Goal: Task Accomplishment & Management: Complete application form

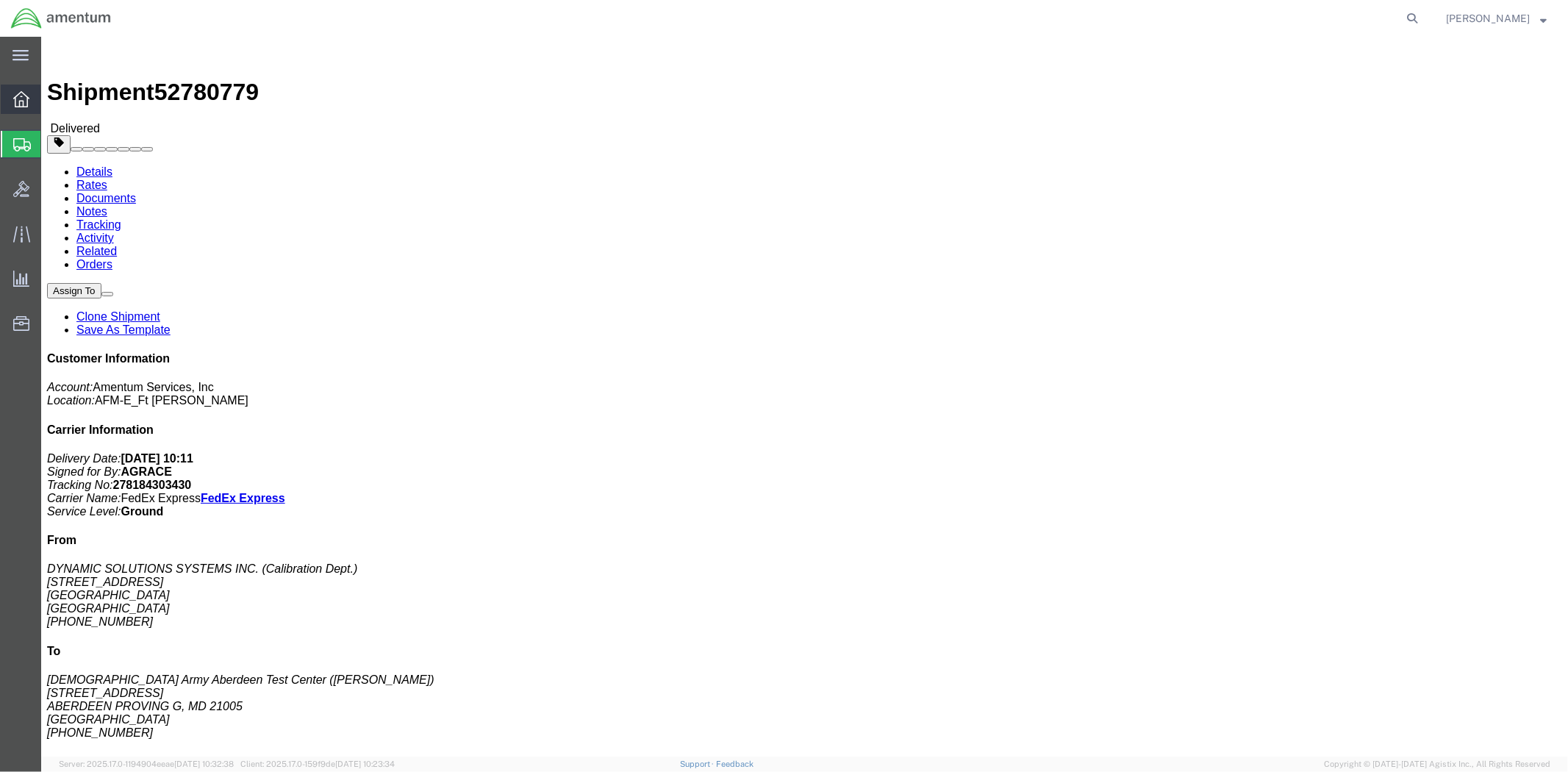
click at [19, 98] on icon at bounding box center [21, 99] width 16 height 16
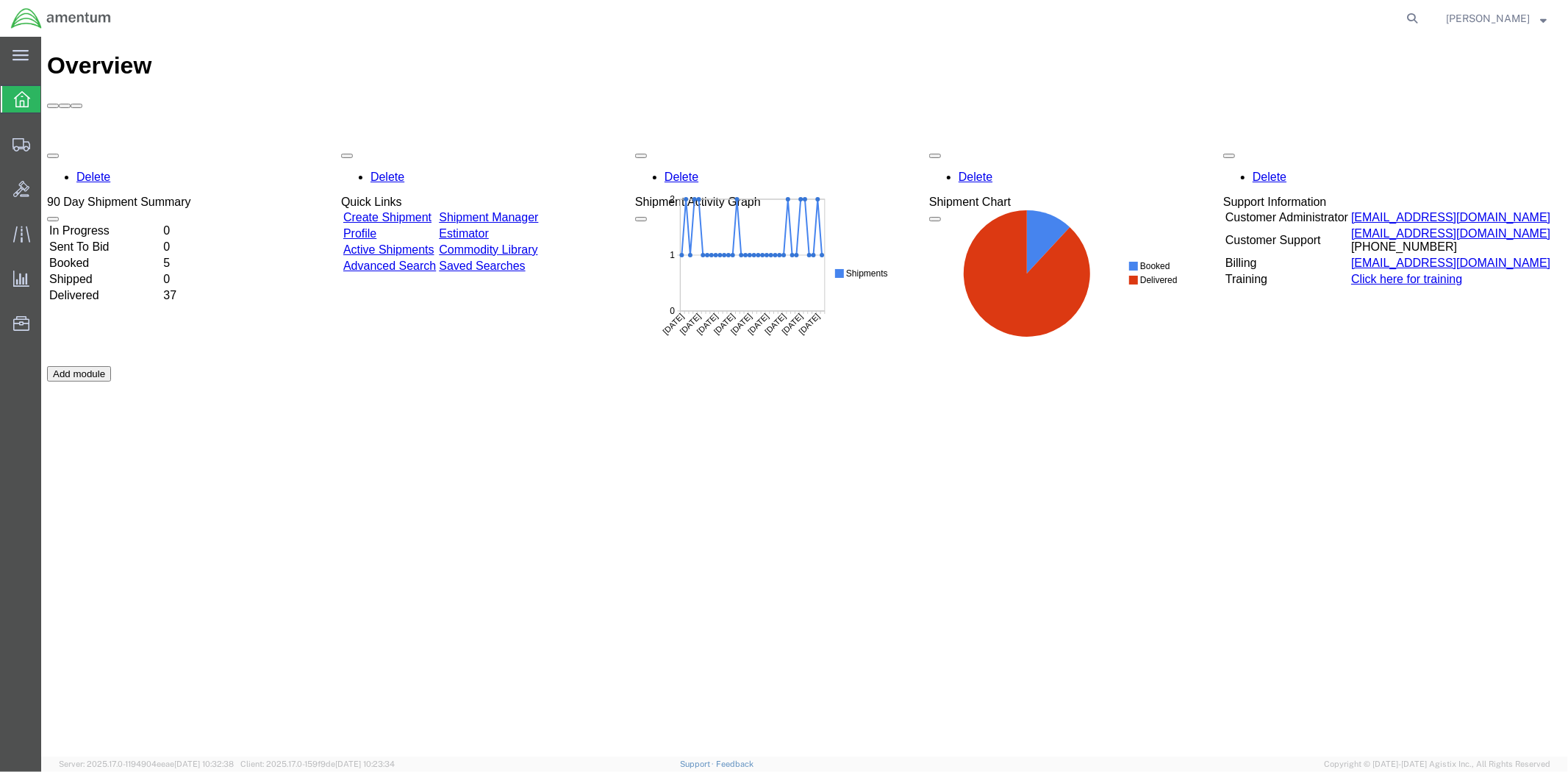
click at [375, 209] on td "Create Shipment" at bounding box center [389, 217] width 94 height 15
click at [372, 210] on link "Create Shipment" at bounding box center [386, 216] width 88 height 12
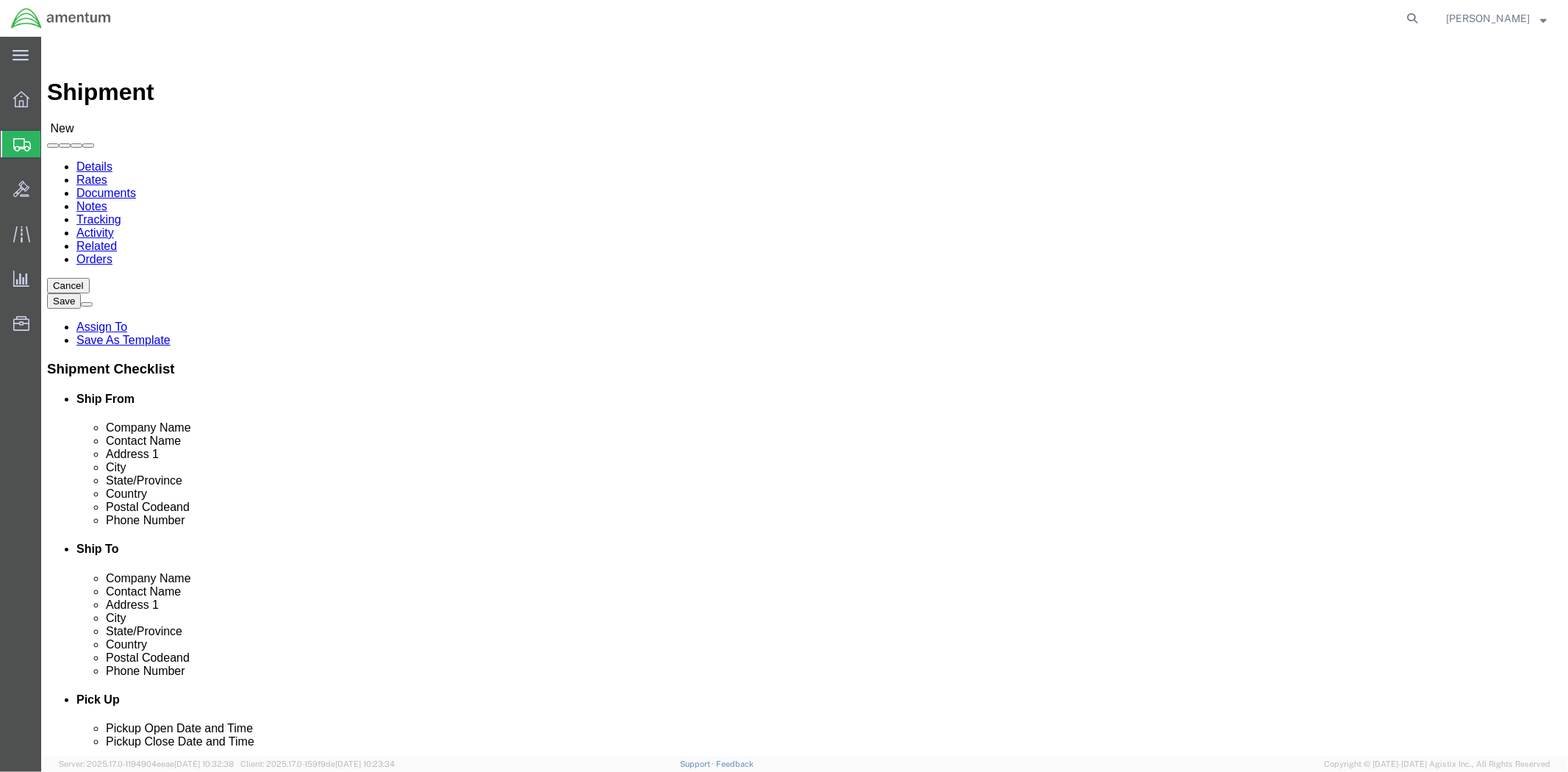
select select
click input "text"
type input "[PERSON_NAME]"
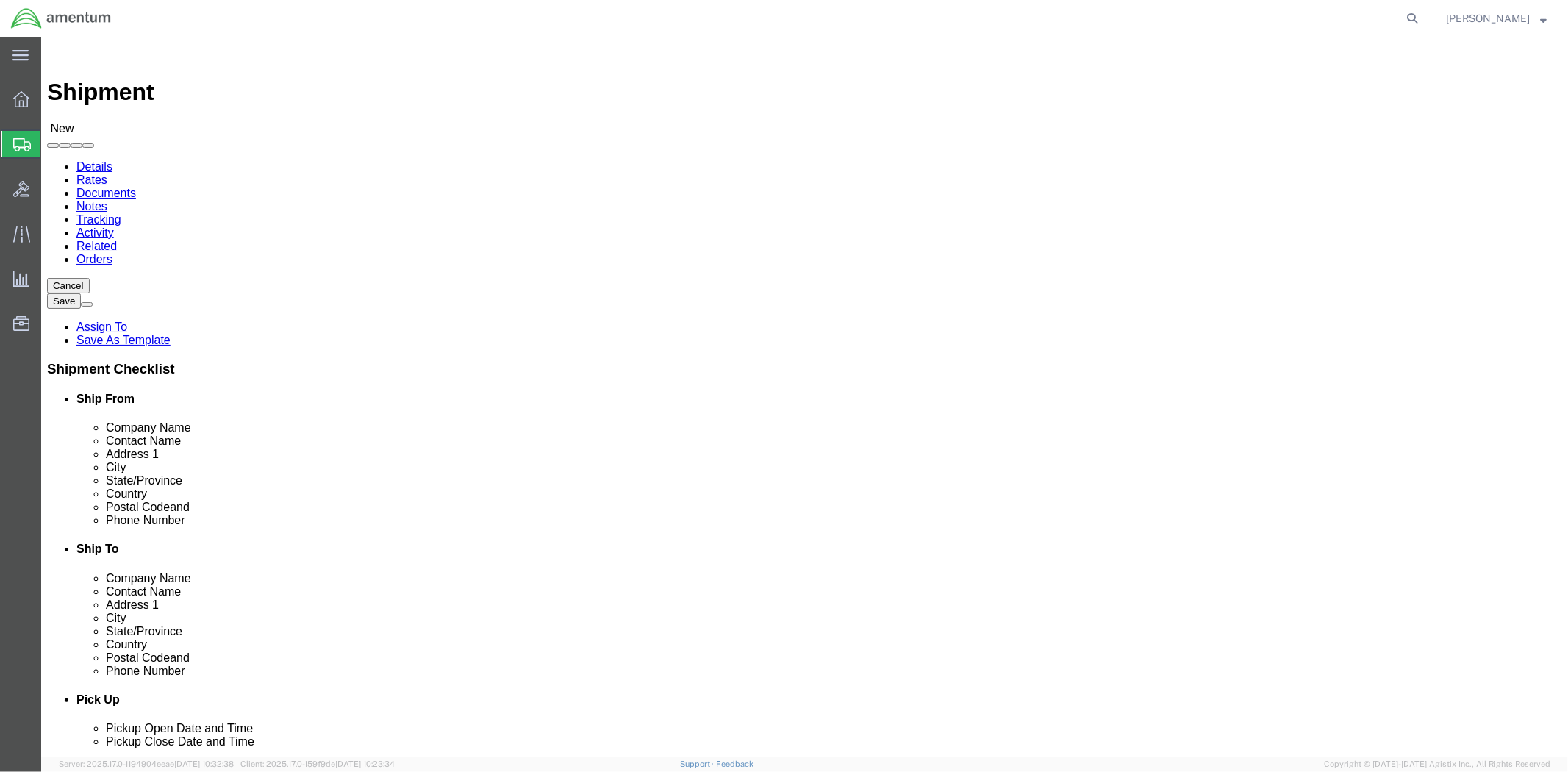
click p "- AMENTUM - ([PERSON_NAME]) BLDG P-[STREET_ADDRESS][PERSON_NAME][PERSON_NAME][P…"
select select
type input "AMENTUM"
type input "[PERSON_NAME]"
type input "BLDG P-[STREET_ADDRESS][PERSON_NAME]"
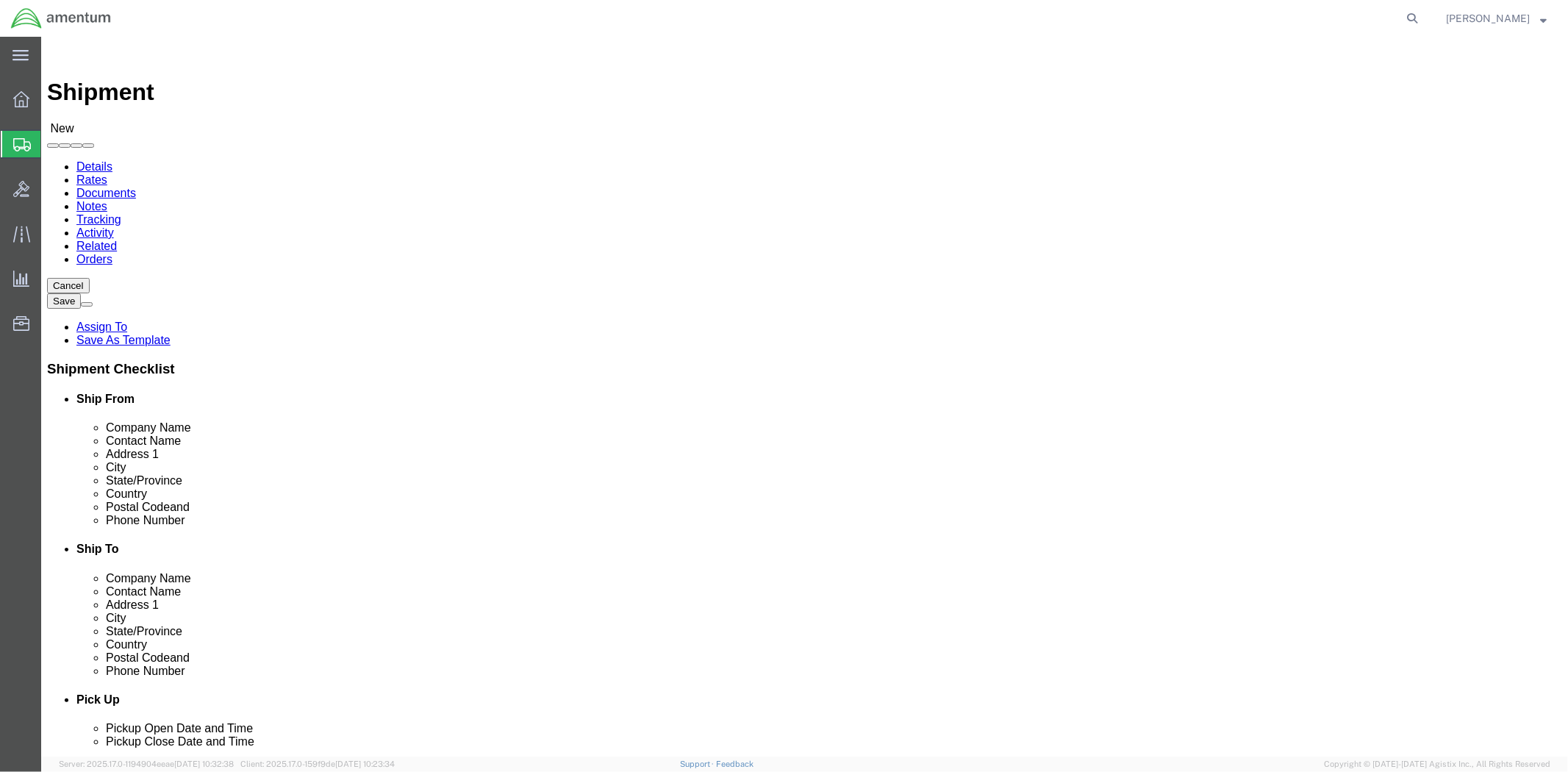
type input "[PERSON_NAME] AAF"
type input "[GEOGRAPHIC_DATA][PERSON_NAME]"
type input "28310"
type input "[PHONE_NUMBER]"
select select "NC"
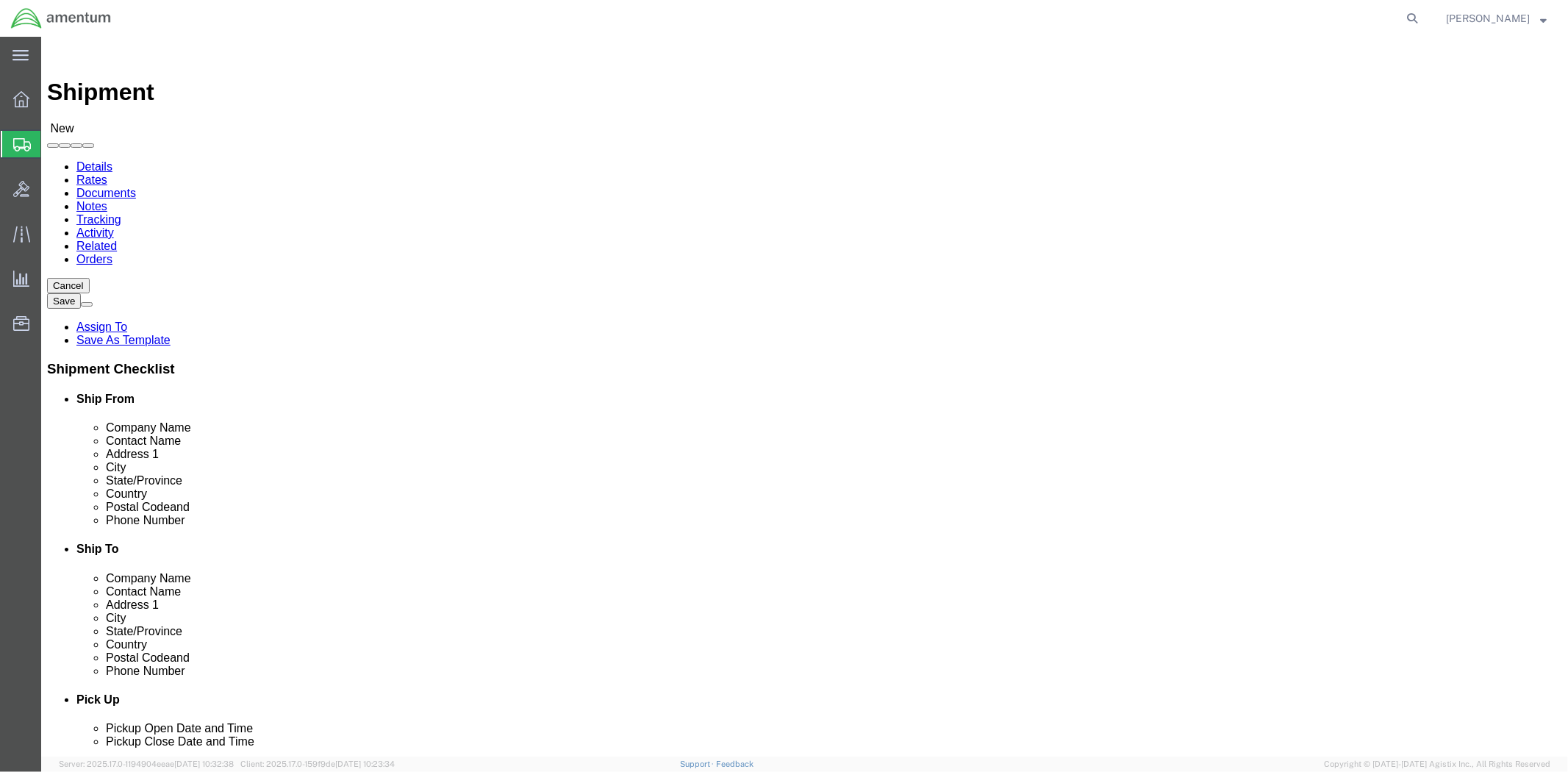
type input "[PERSON_NAME]"
click input "text"
type input "AOAP"
click p "- AOAP Laboratory - (ATTN: [PERSON_NAME]) BLDG [STREET_ADDRESS]"
select select
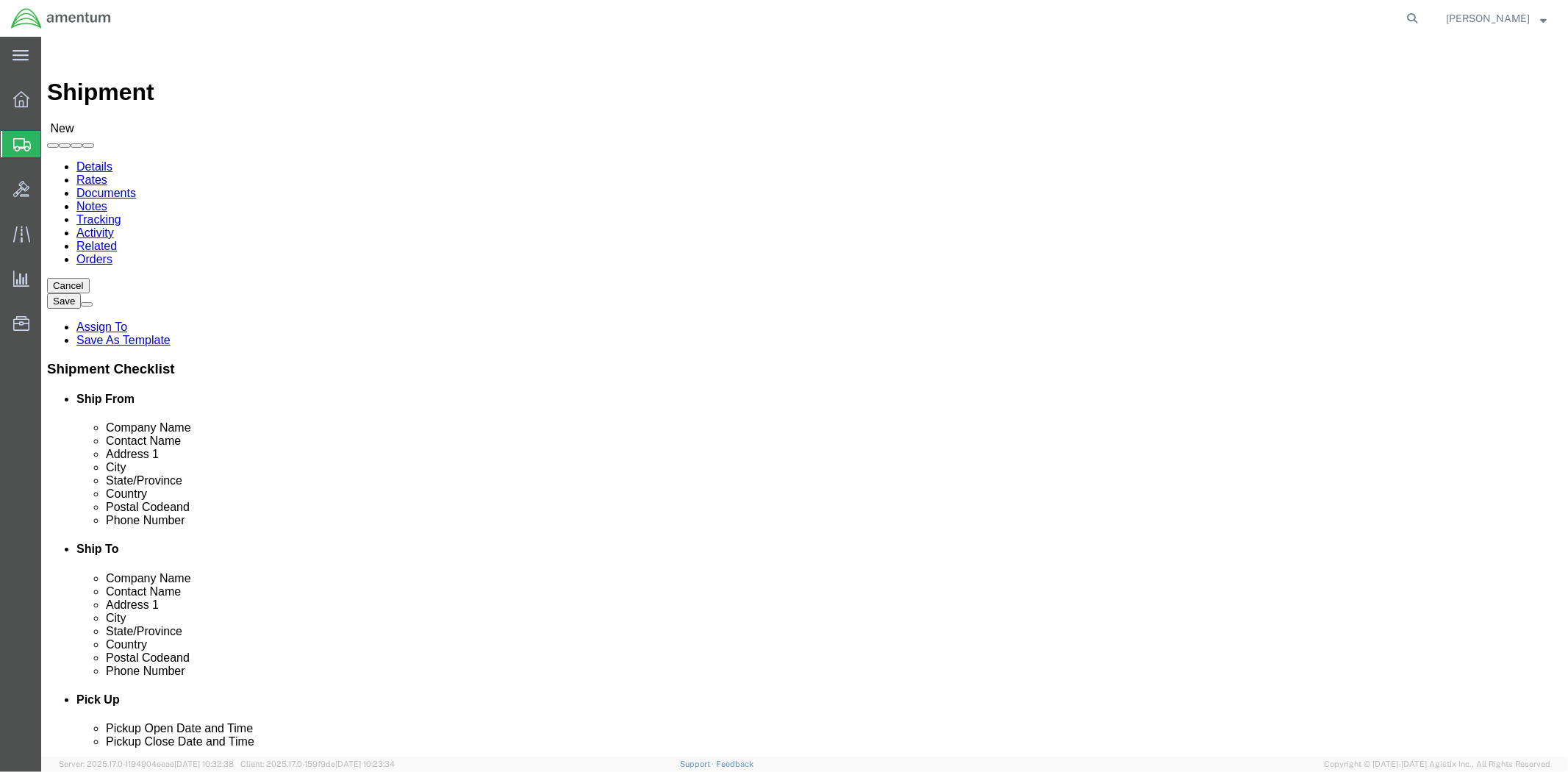
type input "AOAP Laboratory"
type input "ATTN: [PERSON_NAME]"
type input "BLDG [STREET_ADDRESS]"
type input "Redstone Arsenal"
type input "359898"
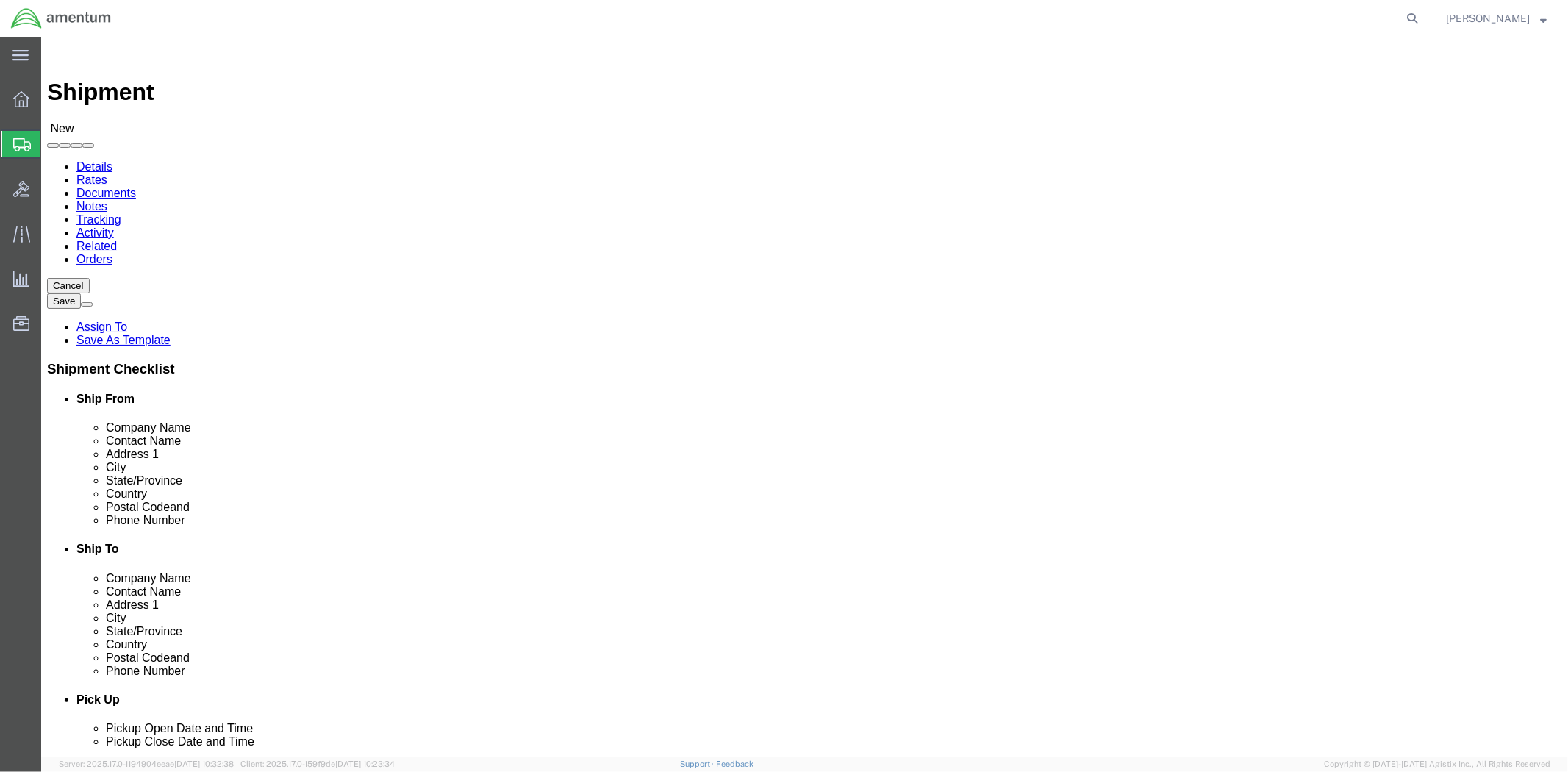
type input "[PHONE_NUMBER]"
select select "AL"
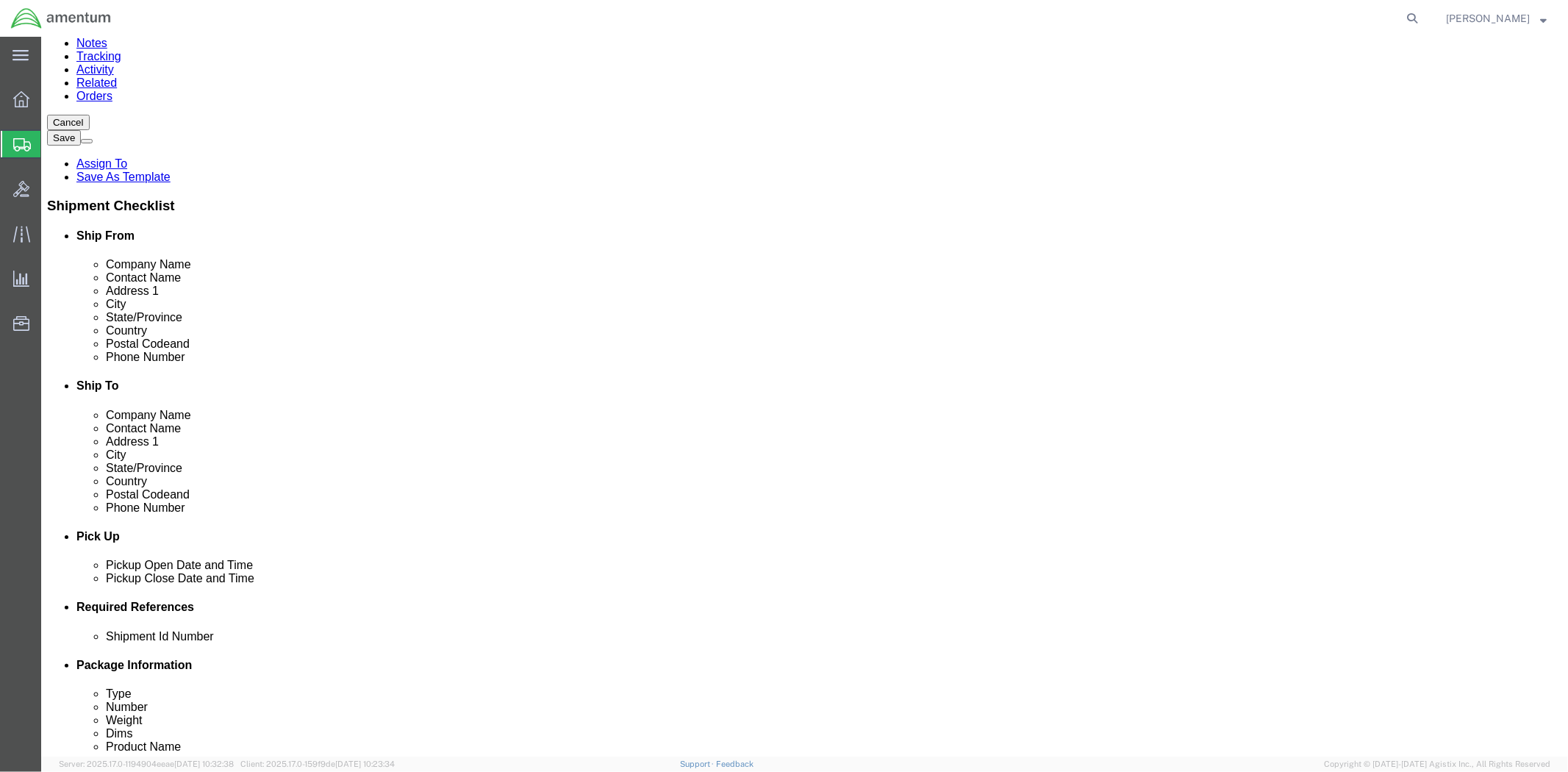
type input "AOAP Laboratory"
click div
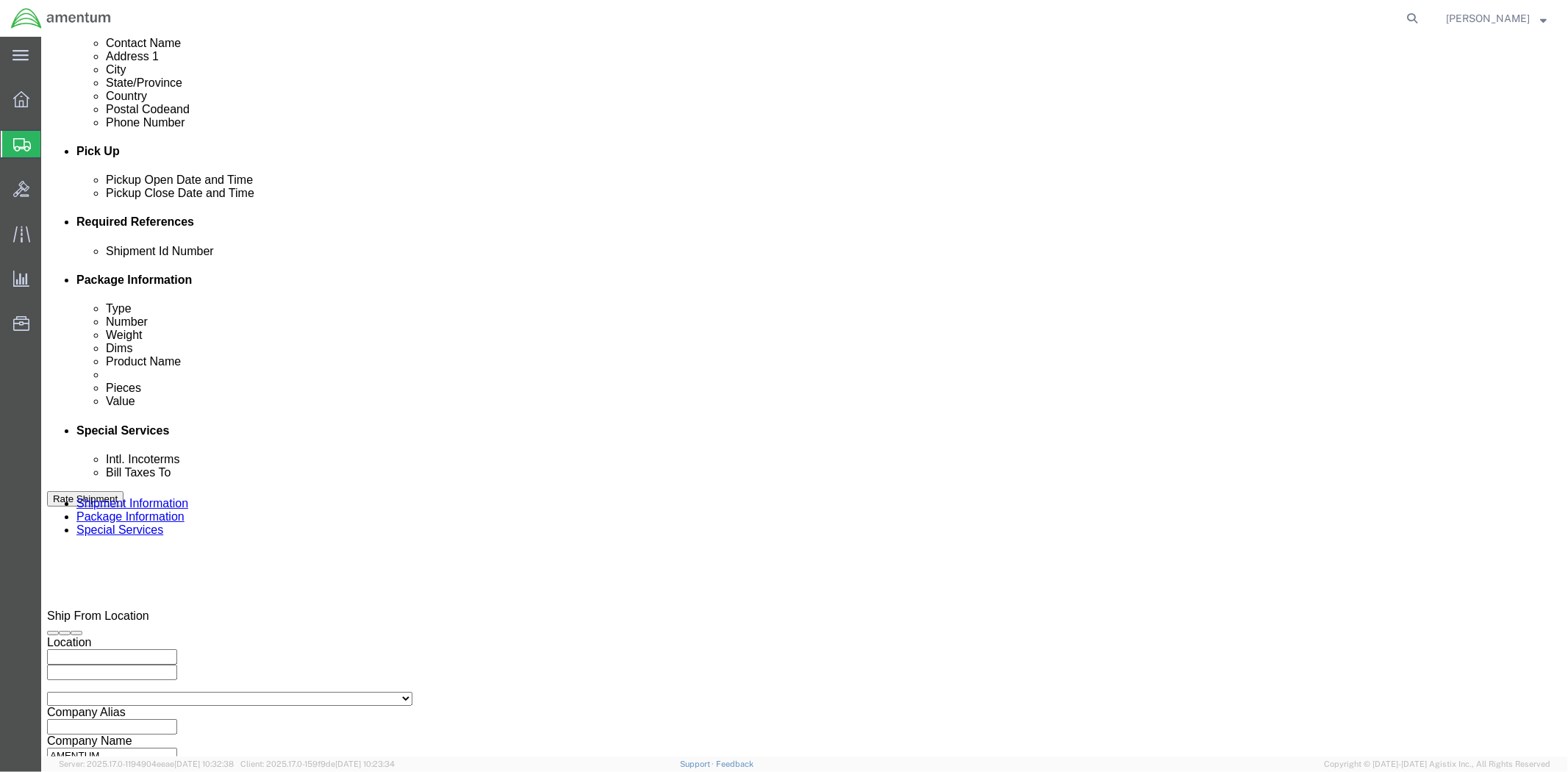
click button "Apply"
click div
click button "Apply"
click input "text"
type input "1521AZ.037"
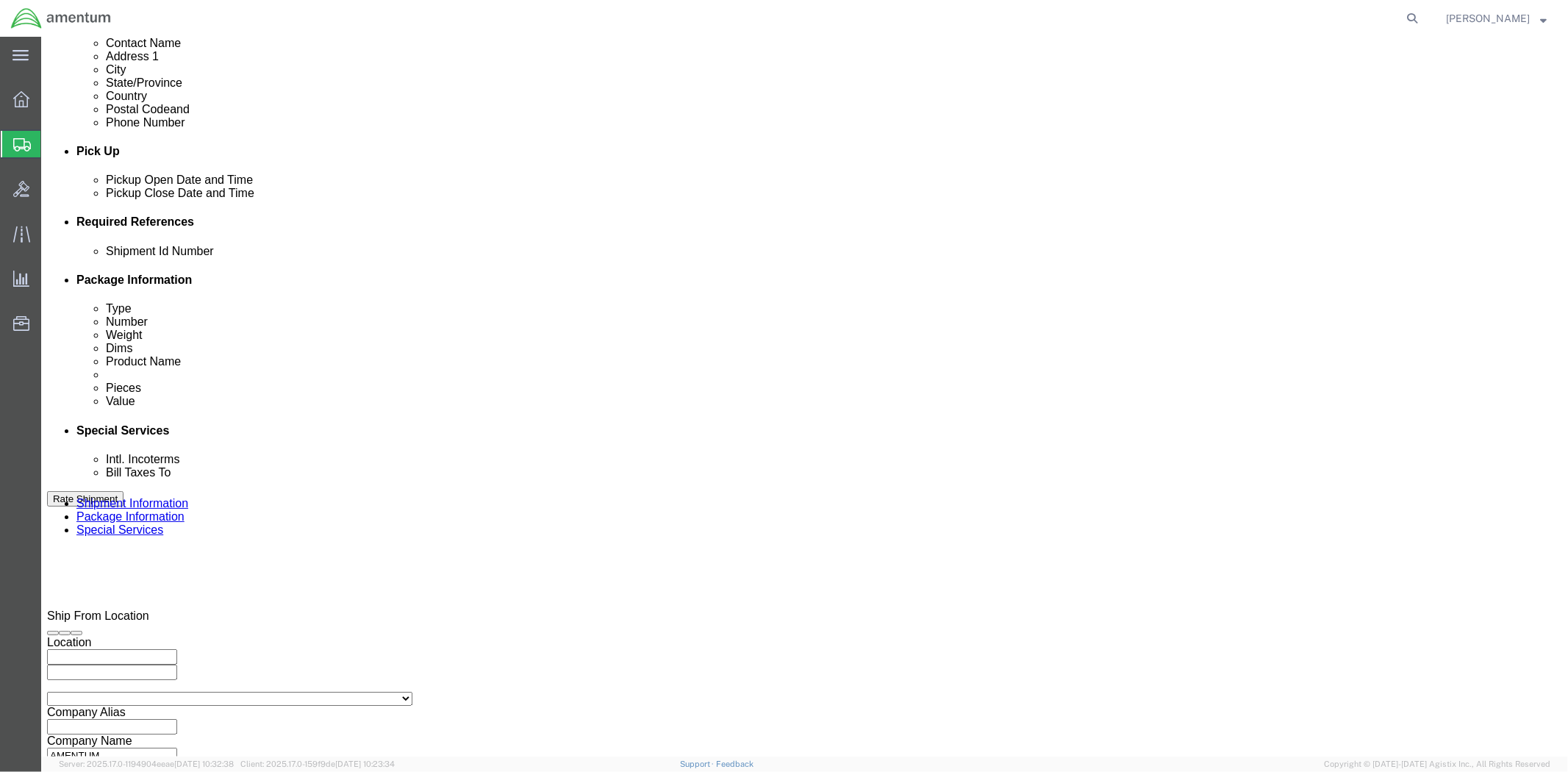
click button "Add reference"
click select "Select Account Type Activity ID Airline Appointment Number ASN Batch Request # …"
select select "INVOICE"
click select "Select Account Type Activity ID Airline Appointment Number ASN Batch Request # …"
click input "text"
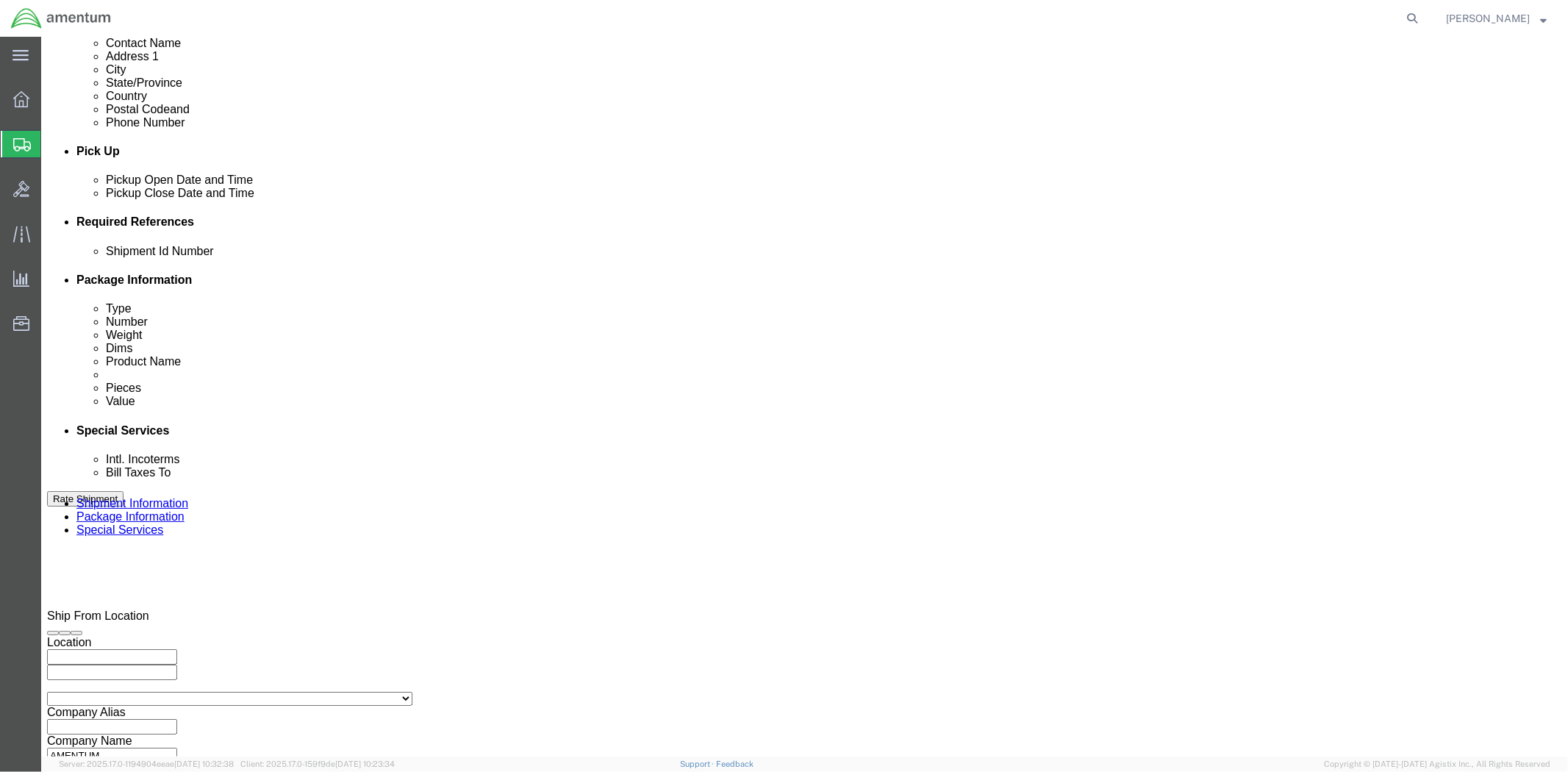
type input "1521AZ.037"
click button "Add reference"
click select "Select Account Type Activity ID Airline Appointment Number ASN Batch Request # …"
select select "PROJNUM"
click select "Select Account Type Activity ID Airline Appointment Number ASN Batch Request # …"
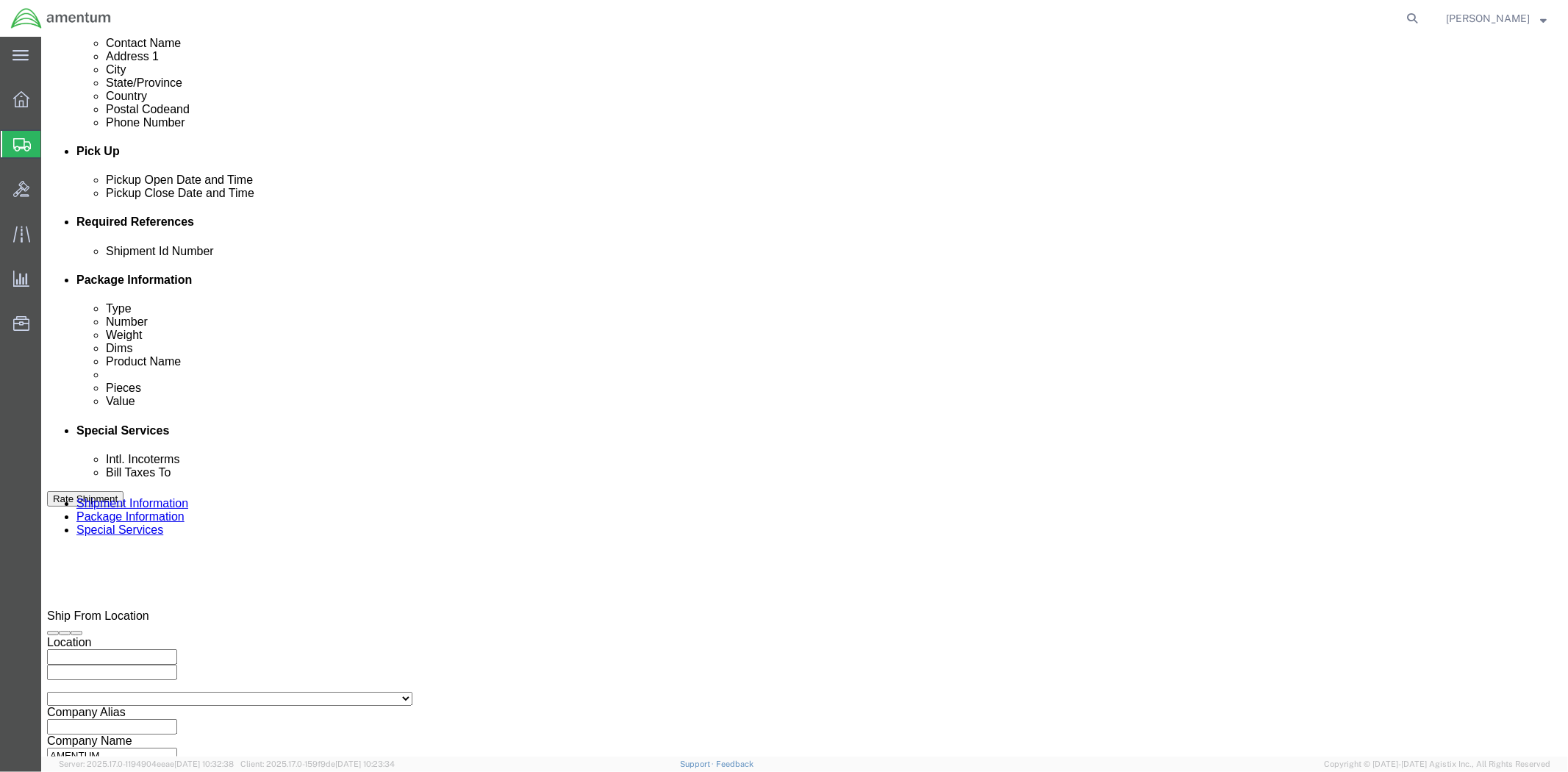
click input "text"
paste input "4998.R.1521.AZ.AY.00.FLBR.00"
type input "4998.R.1521.AZ.AY.00.FLBR.00"
click button "Add reference"
click select "Select Account Type Activity ID Airline Appointment Number ASN Batch Request # …"
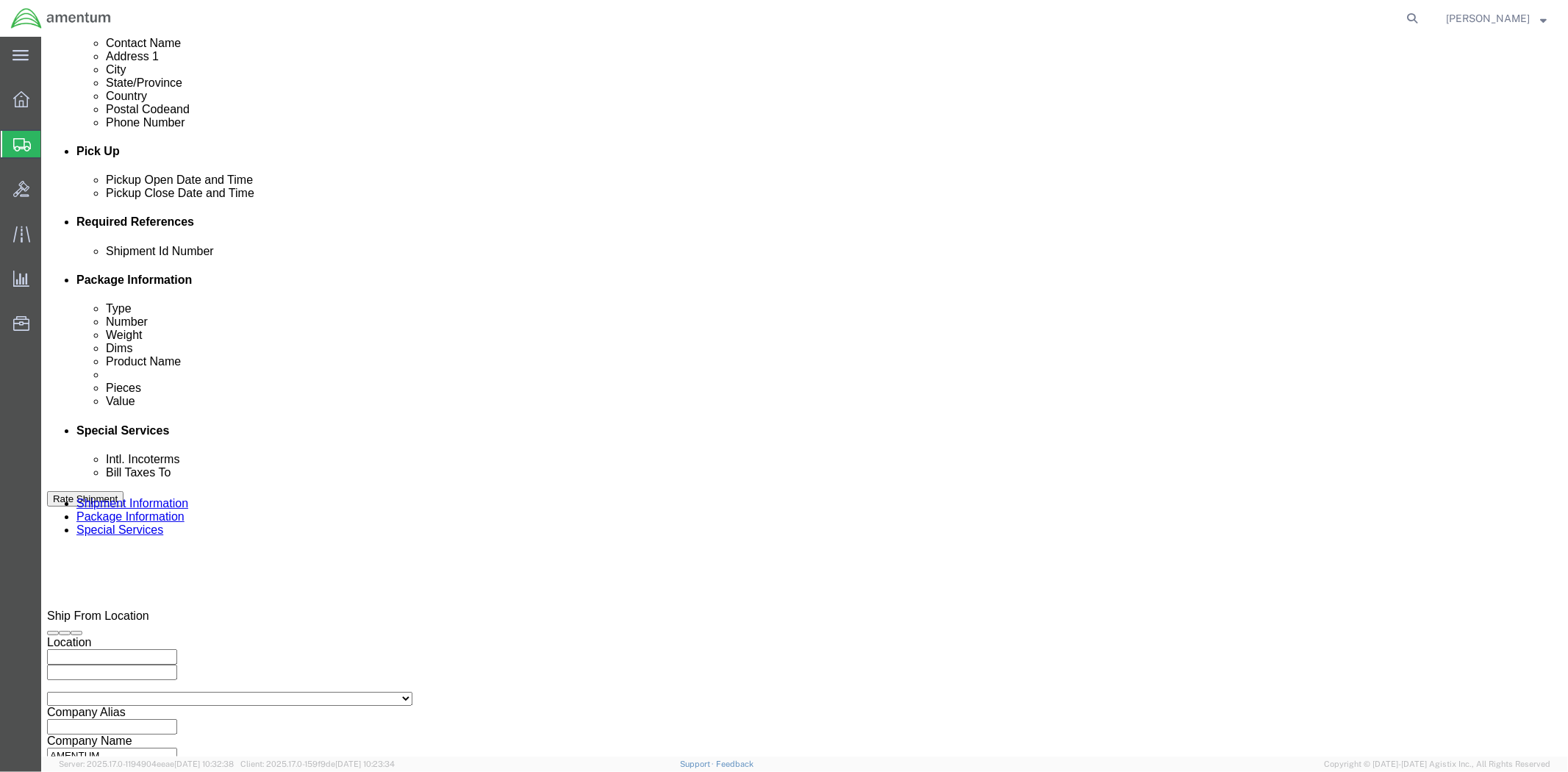
select select "PURCHORD"
click select "Select Account Type Activity ID Airline Appointment Number ASN Batch Request # …"
click input "text"
paste input "4998.R.1521.AZ.AY.00.FLBR.00"
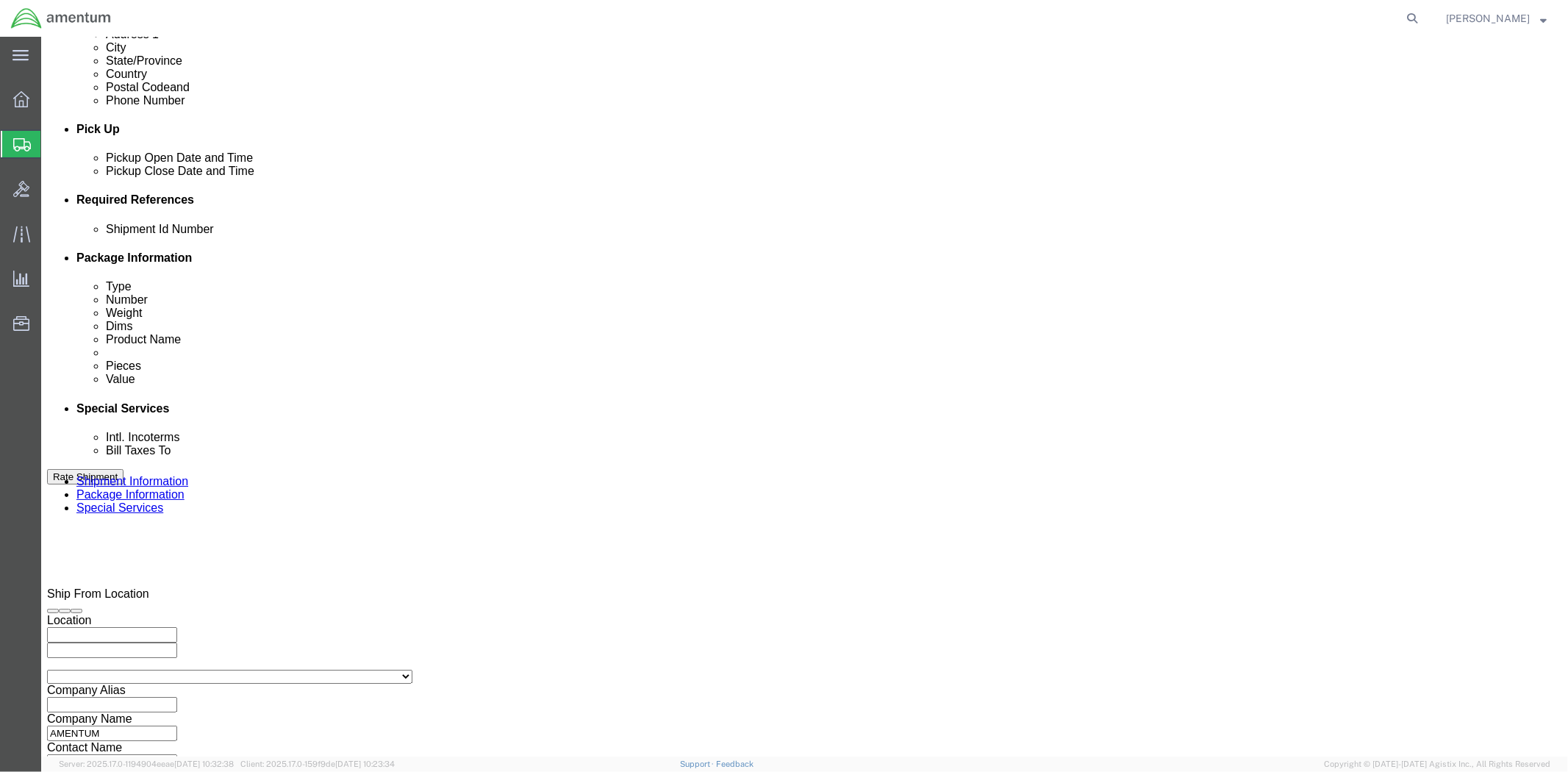
scroll to position [577, 0]
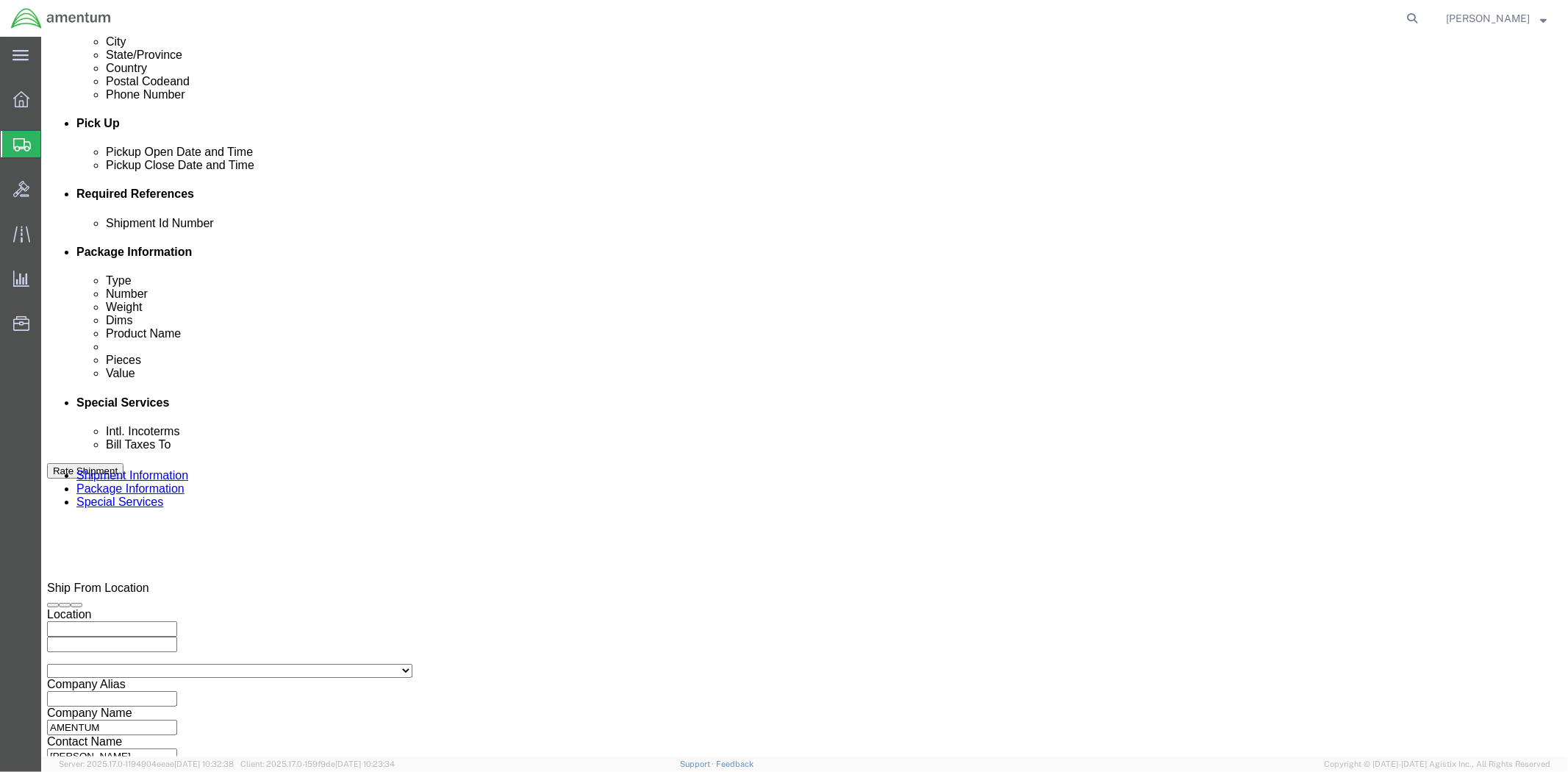
type input "4998.R.1521.AZ.AY.00.FLBR.00"
click button "Continue"
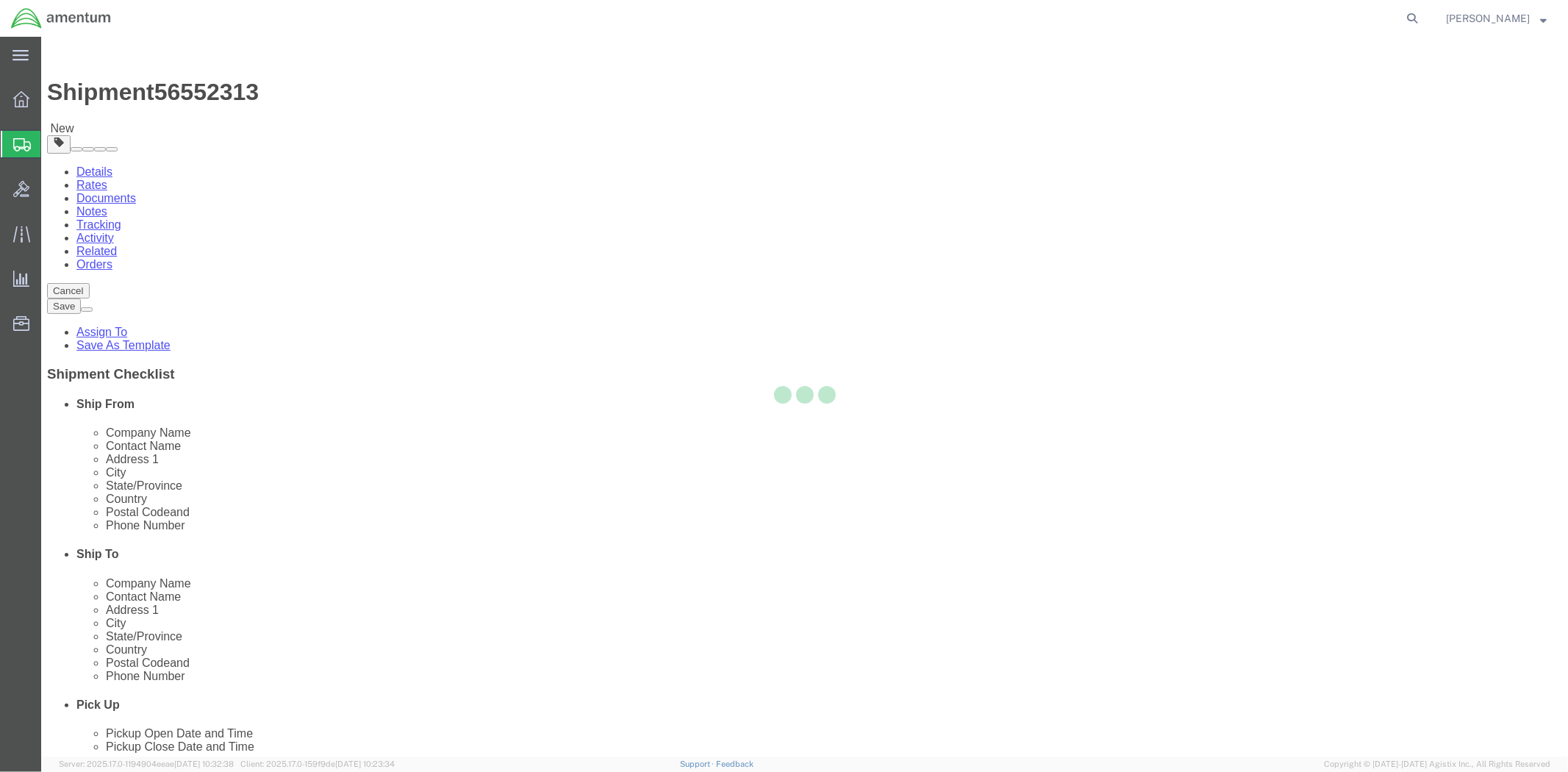
select select "CBOX"
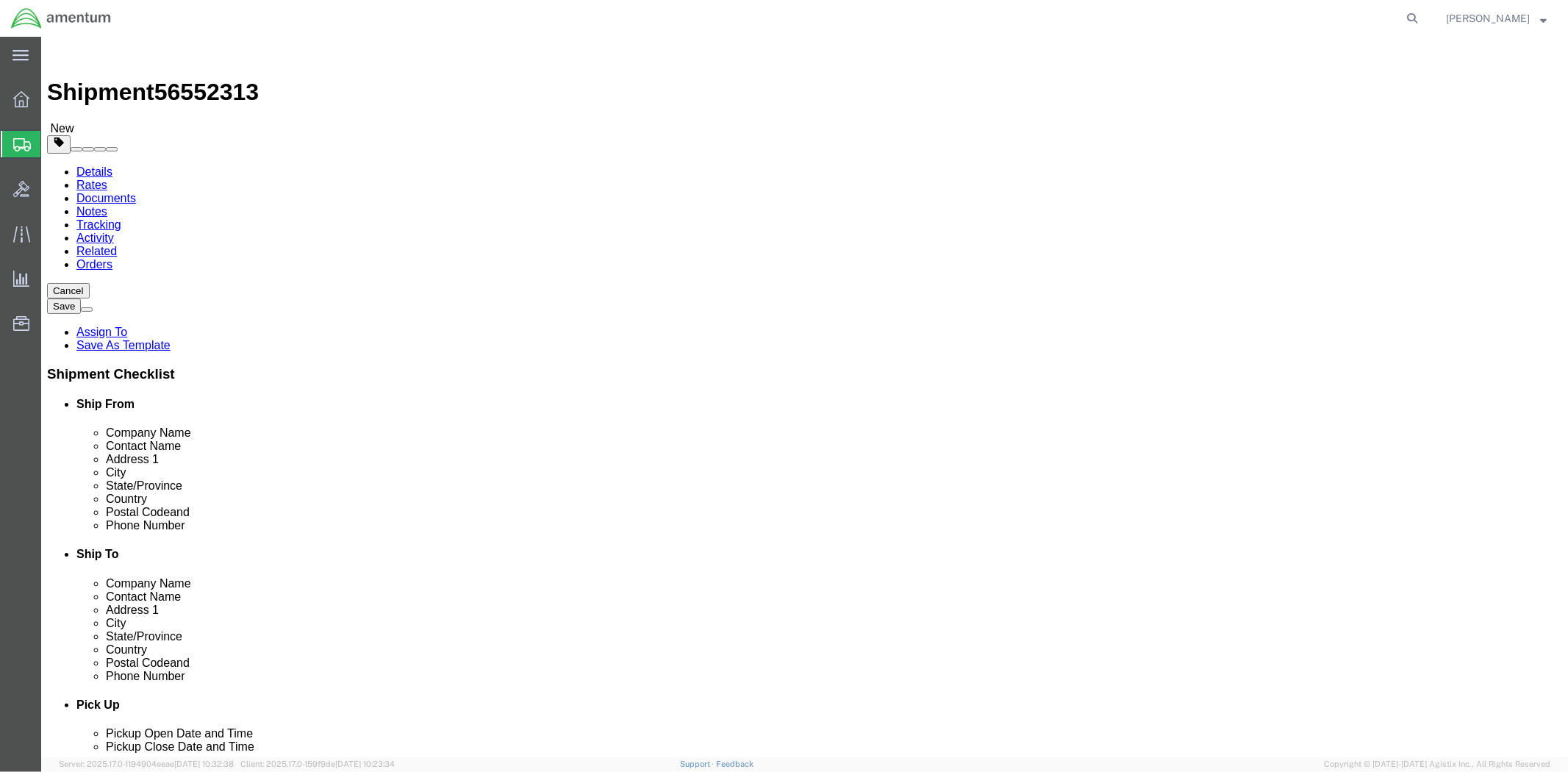
click select "Select BCK Boxes Bale(s) Basket(s) Bolt(s) Bottle(s) Buckets Bulk Bundle(s) Can…"
click input "text"
type input "9"
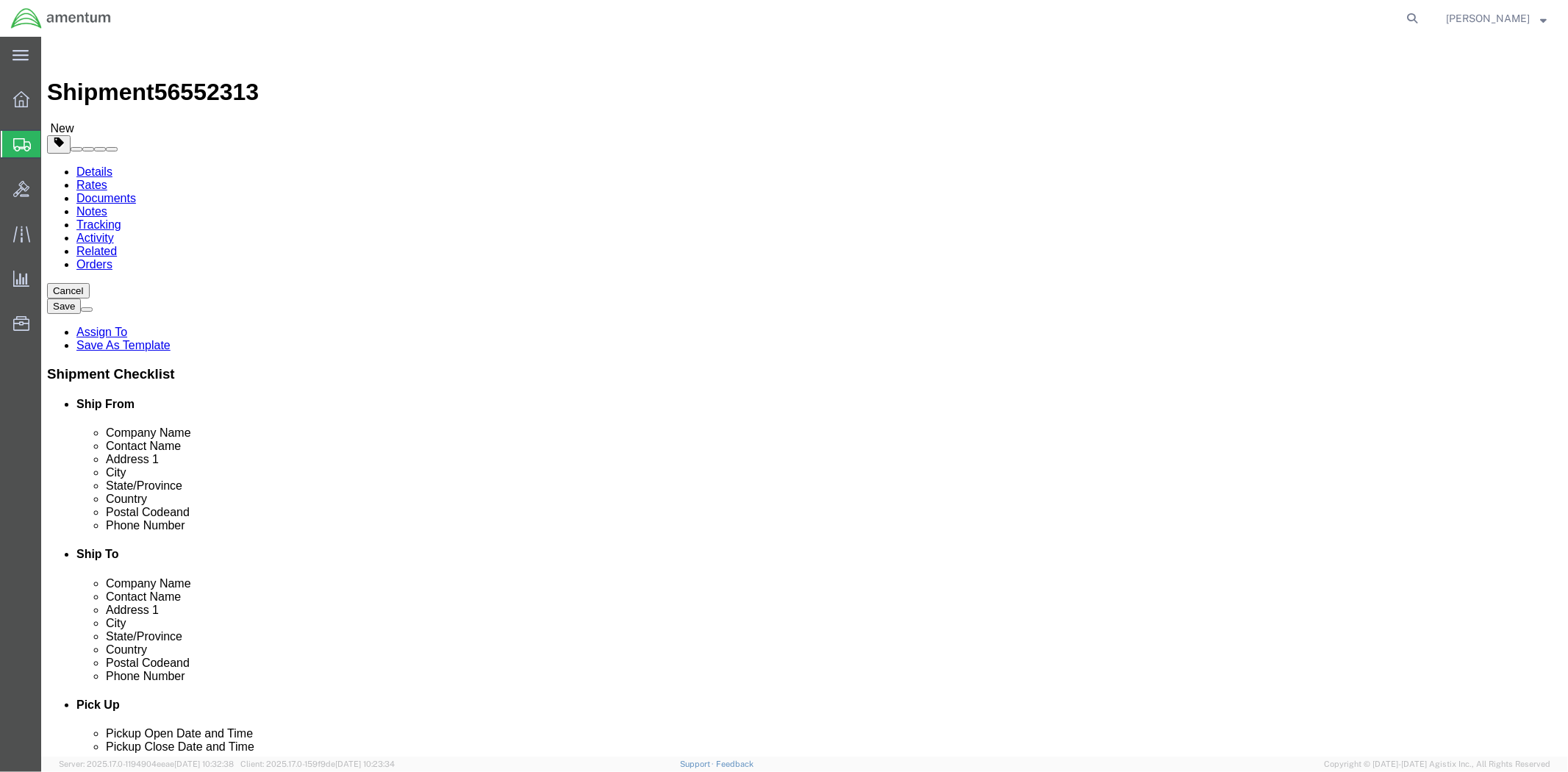
type input "8"
type input "10"
click input "0.00"
type input "5.00"
click link "Add Content"
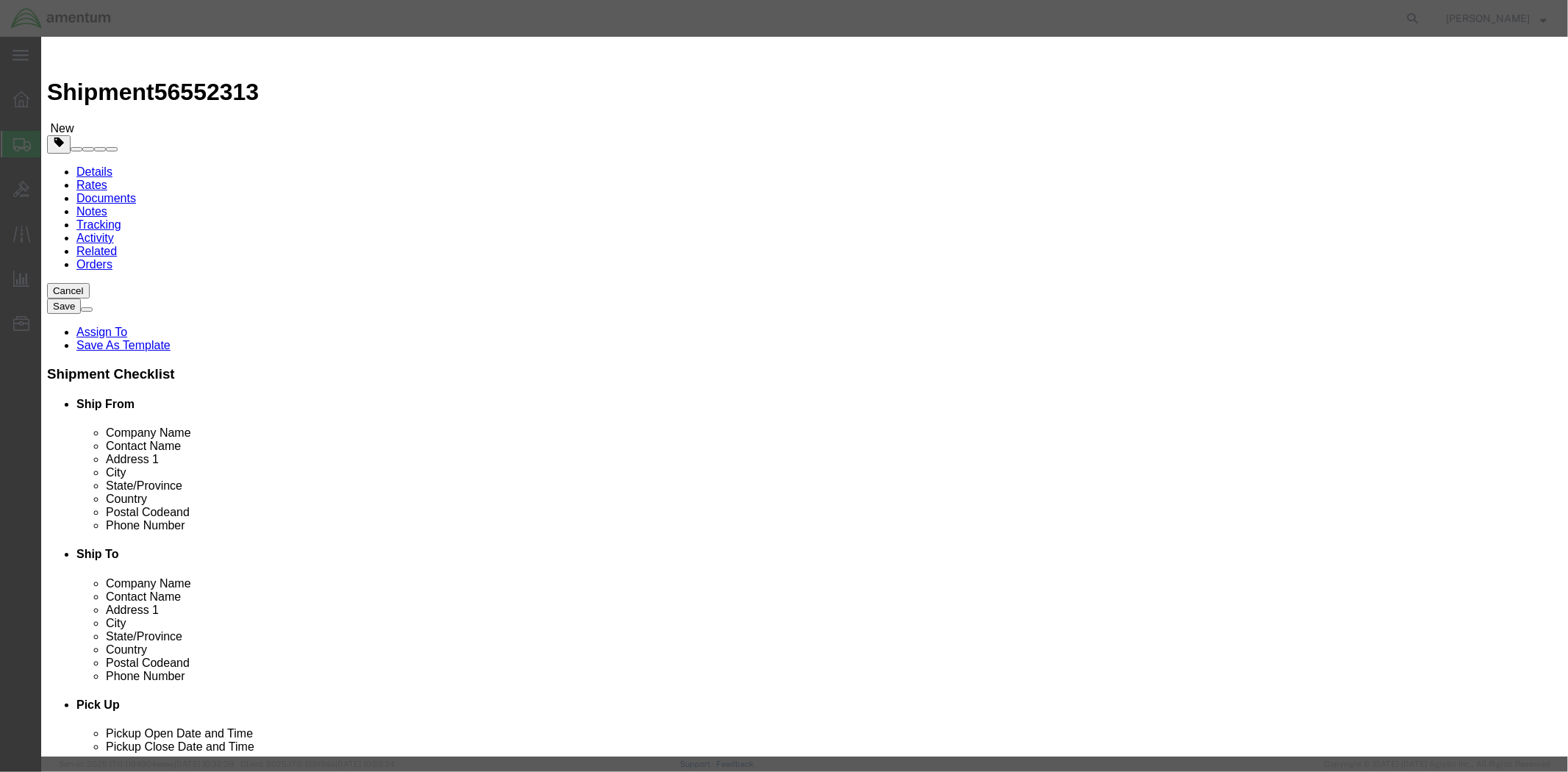
drag, startPoint x: 572, startPoint y: 148, endPoint x: 531, endPoint y: 112, distance: 54.6
click input "text"
type input "BOTTLE OIL SAMPLE"
click input "0"
type input "1"
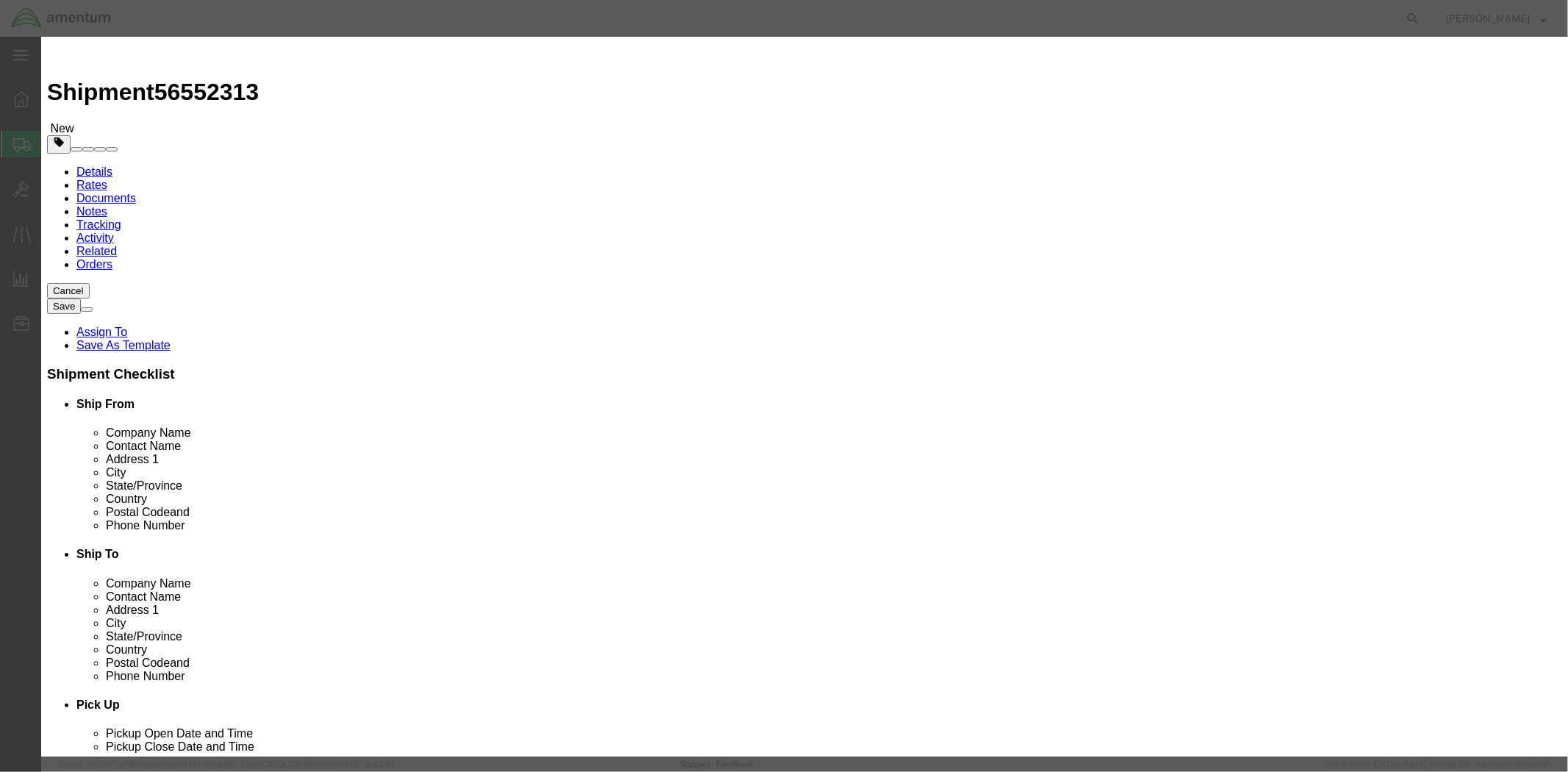
type input "5"
click input "text"
type input "0"
type input "5.00"
click textarea
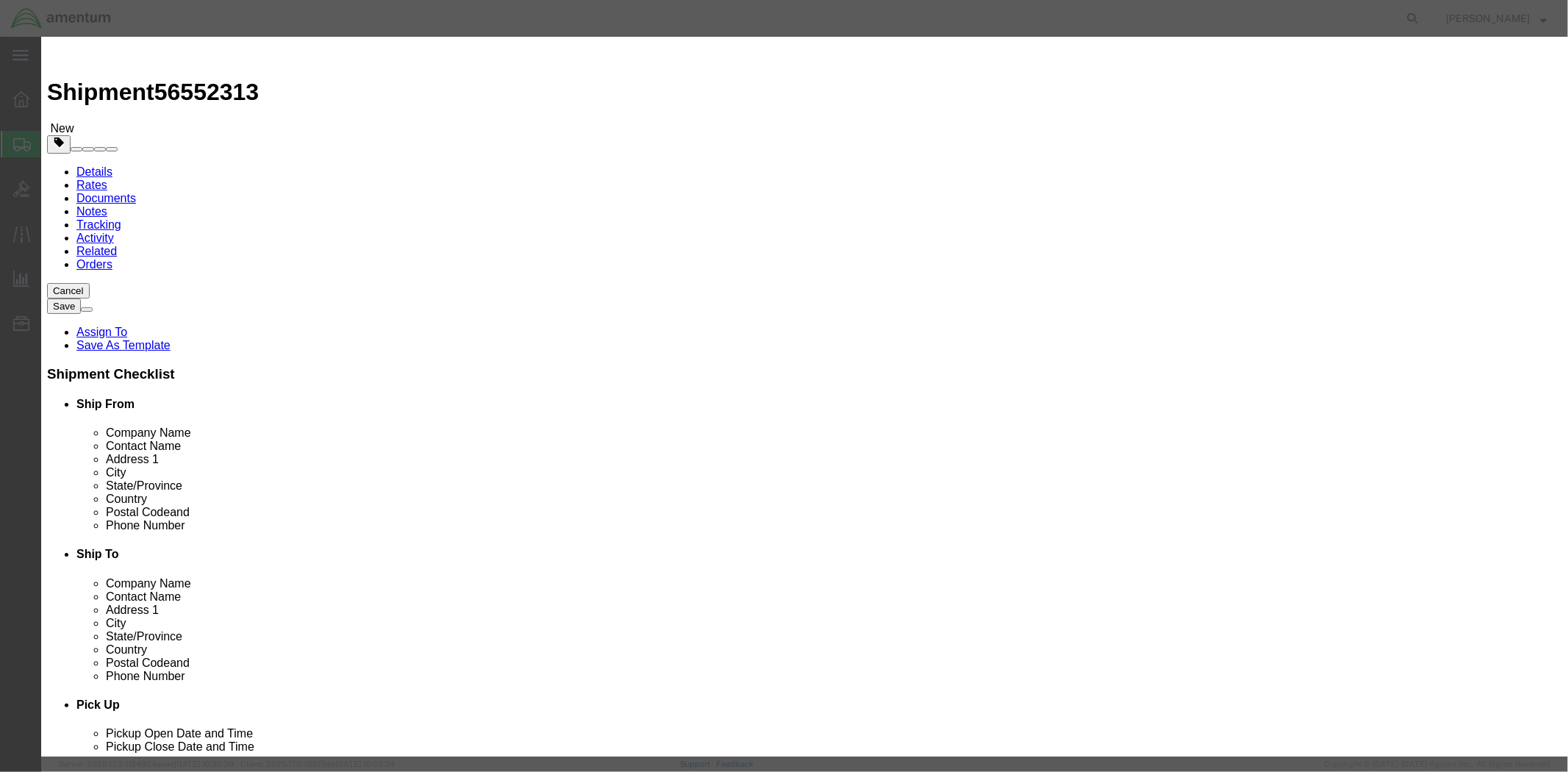
click button "Save & Close"
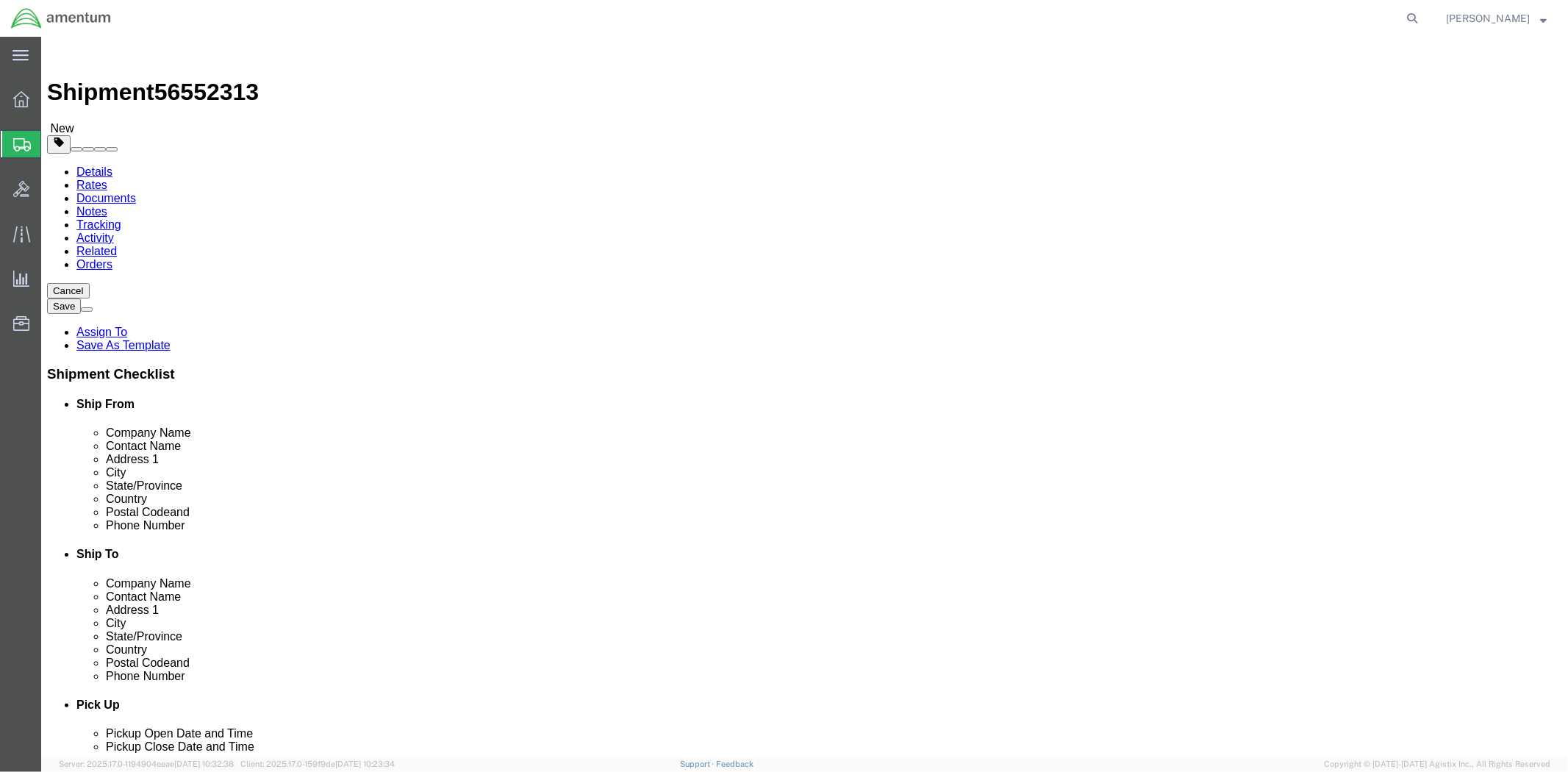
click button "Rate Shipment"
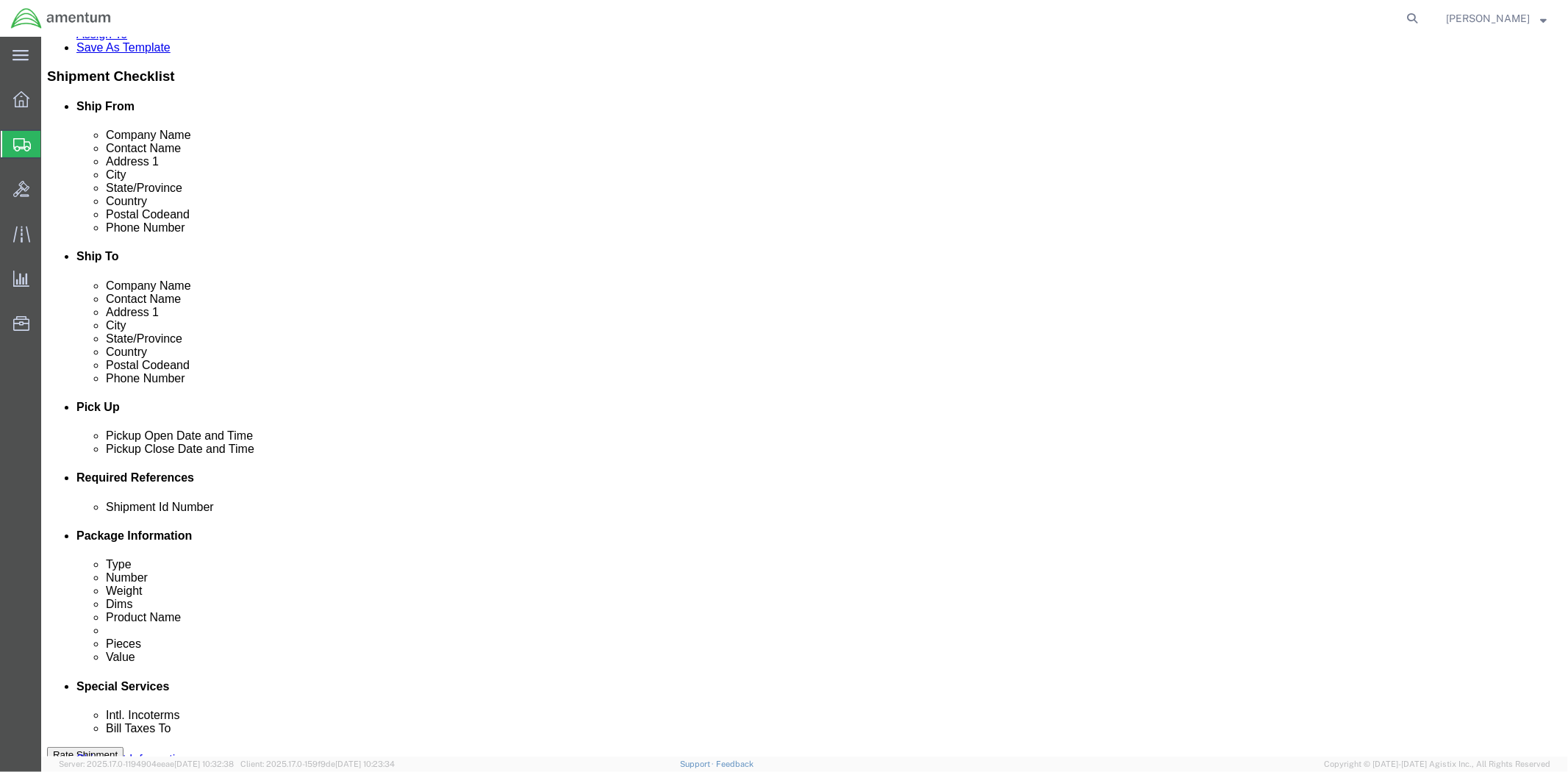
scroll to position [82, 0]
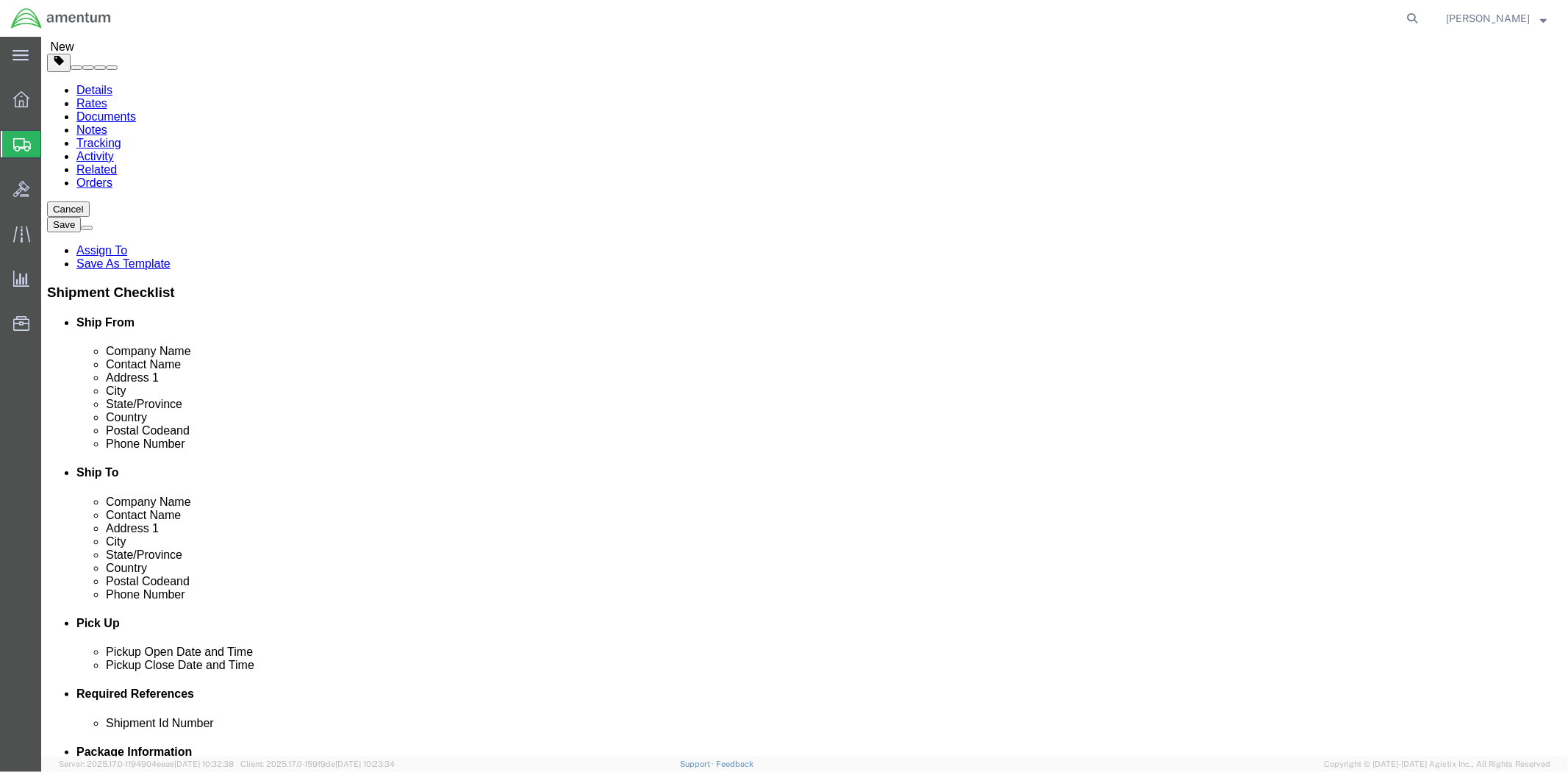
drag, startPoint x: 891, startPoint y: 451, endPoint x: 810, endPoint y: 451, distance: 81.0
click div "Postal Code 359898 A valid Zipcode is required for all US destination Shipments"
click input "Postal Code"
paste input "35898"
type input "35898"
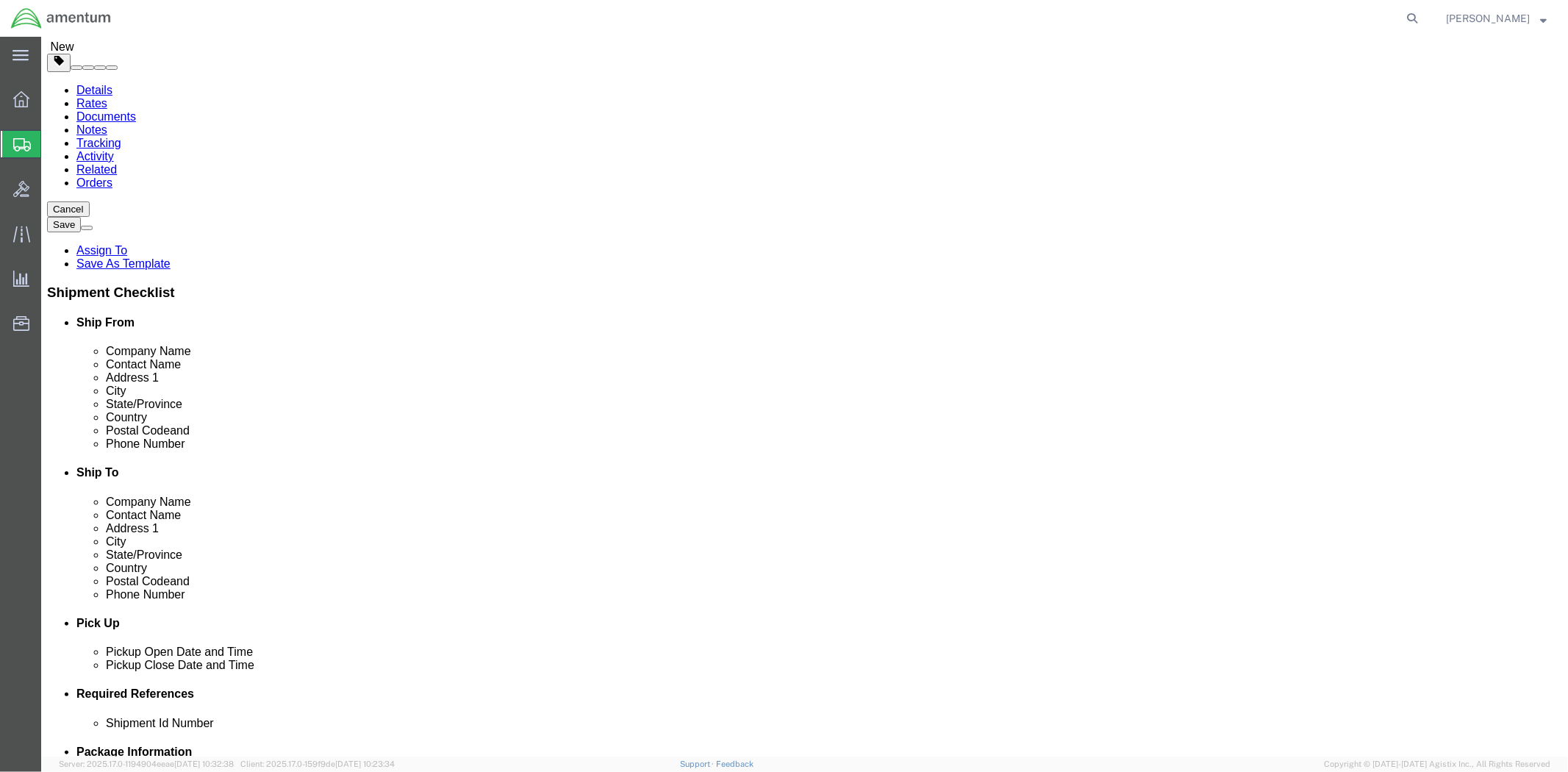
click span
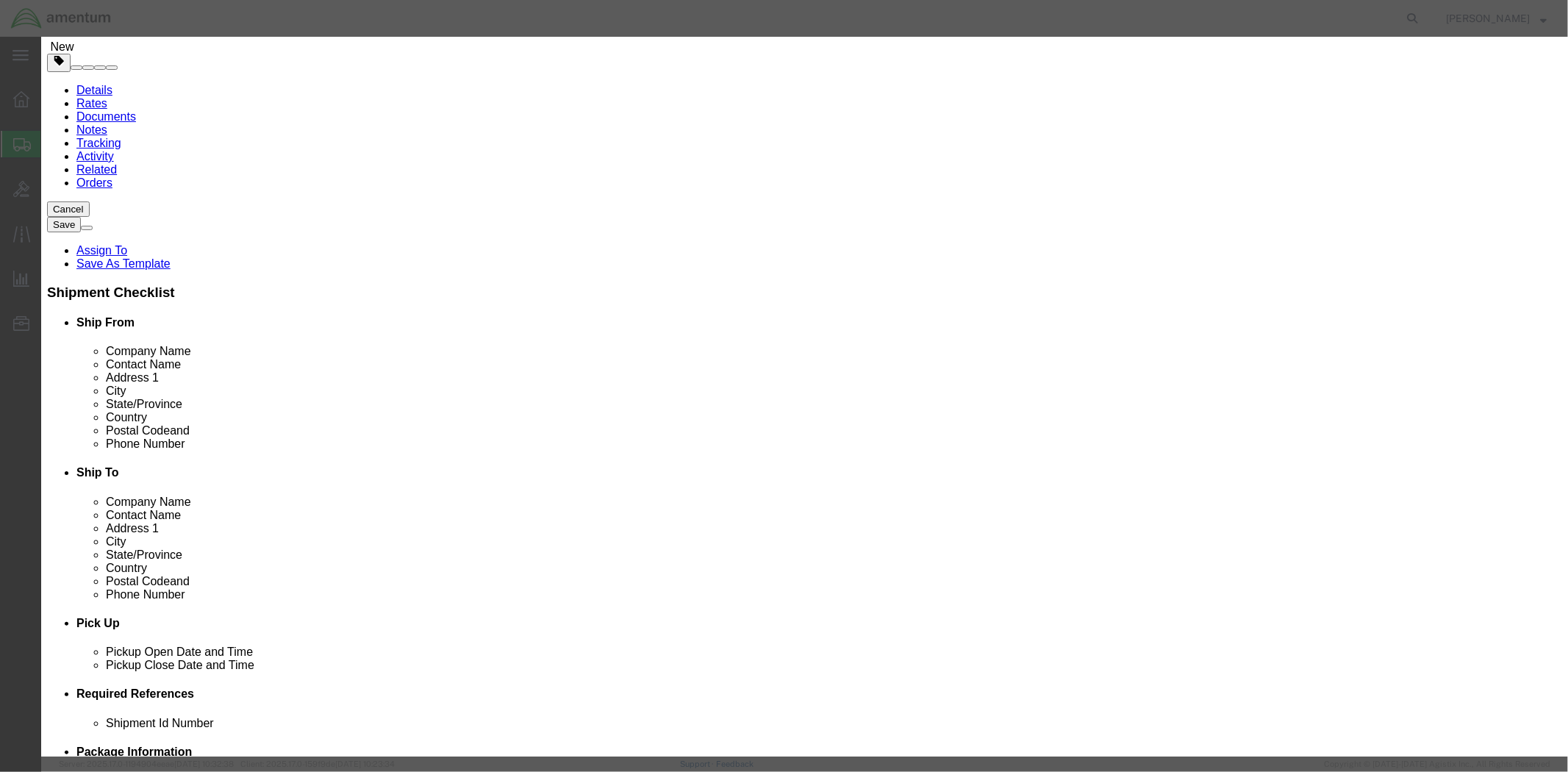
click input "checkbox"
checkbox input "true"
click button "Save"
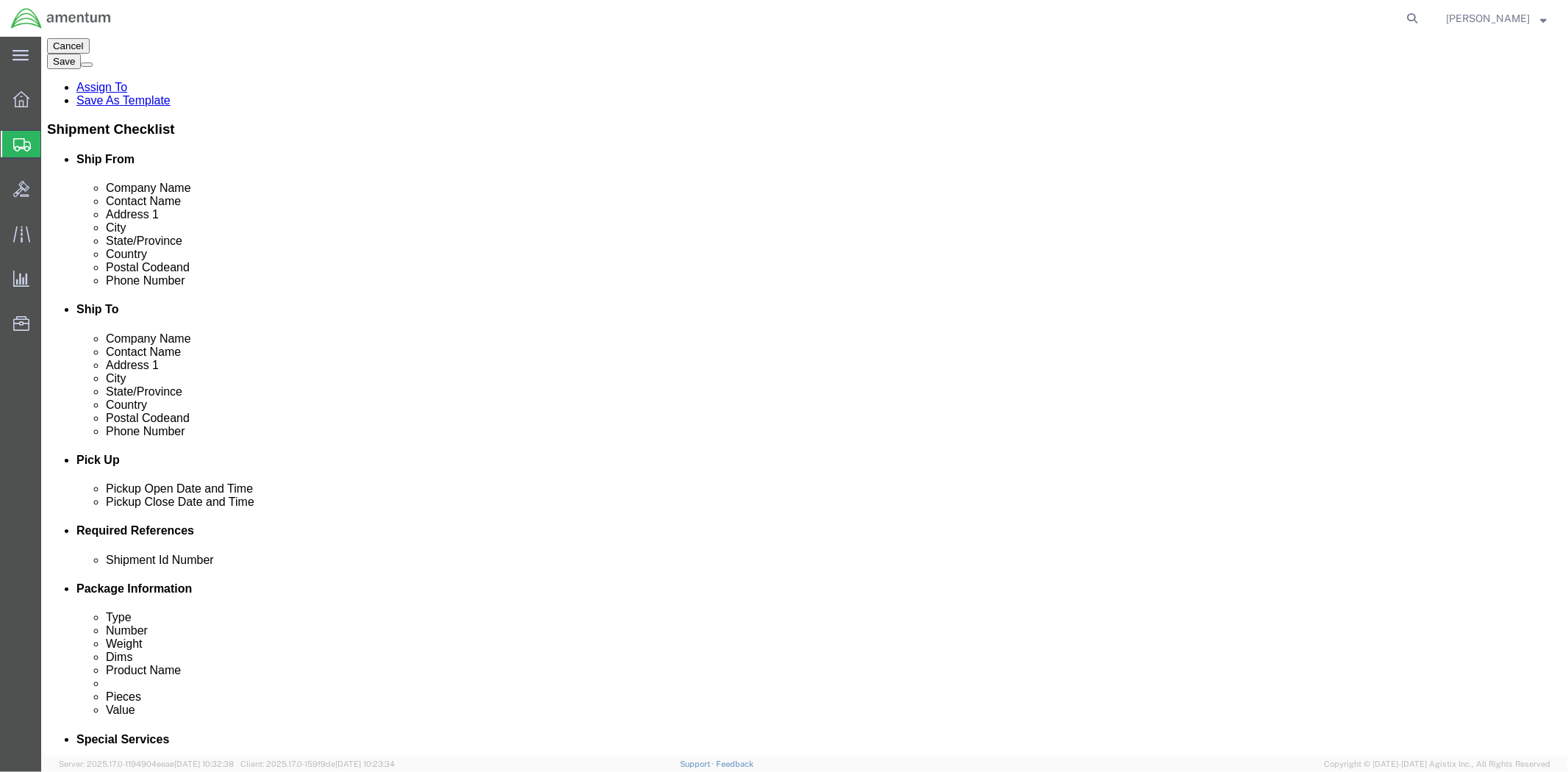
scroll to position [0, 0]
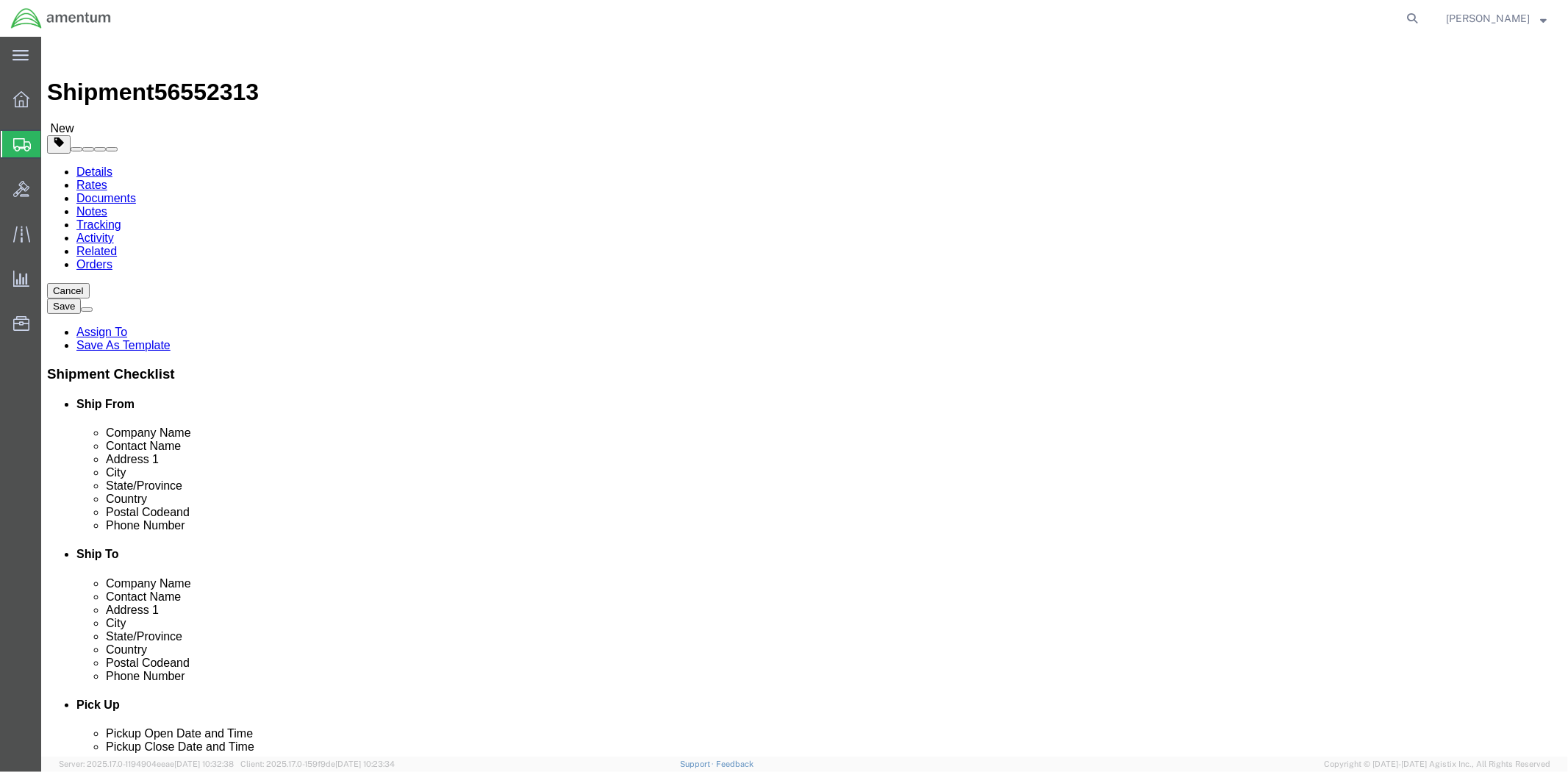
click span
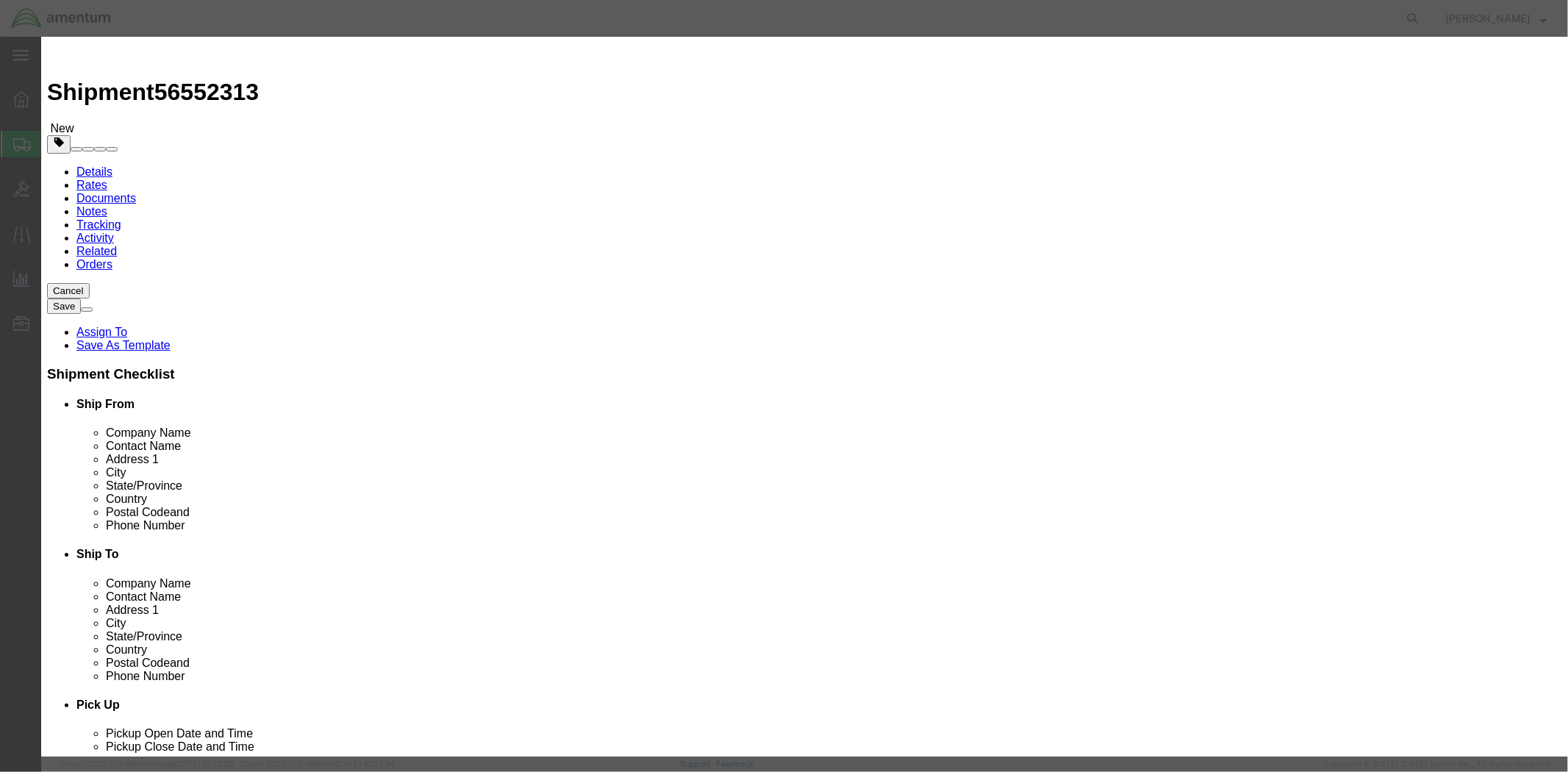
click input "checkbox"
checkbox input "true"
click button "Save"
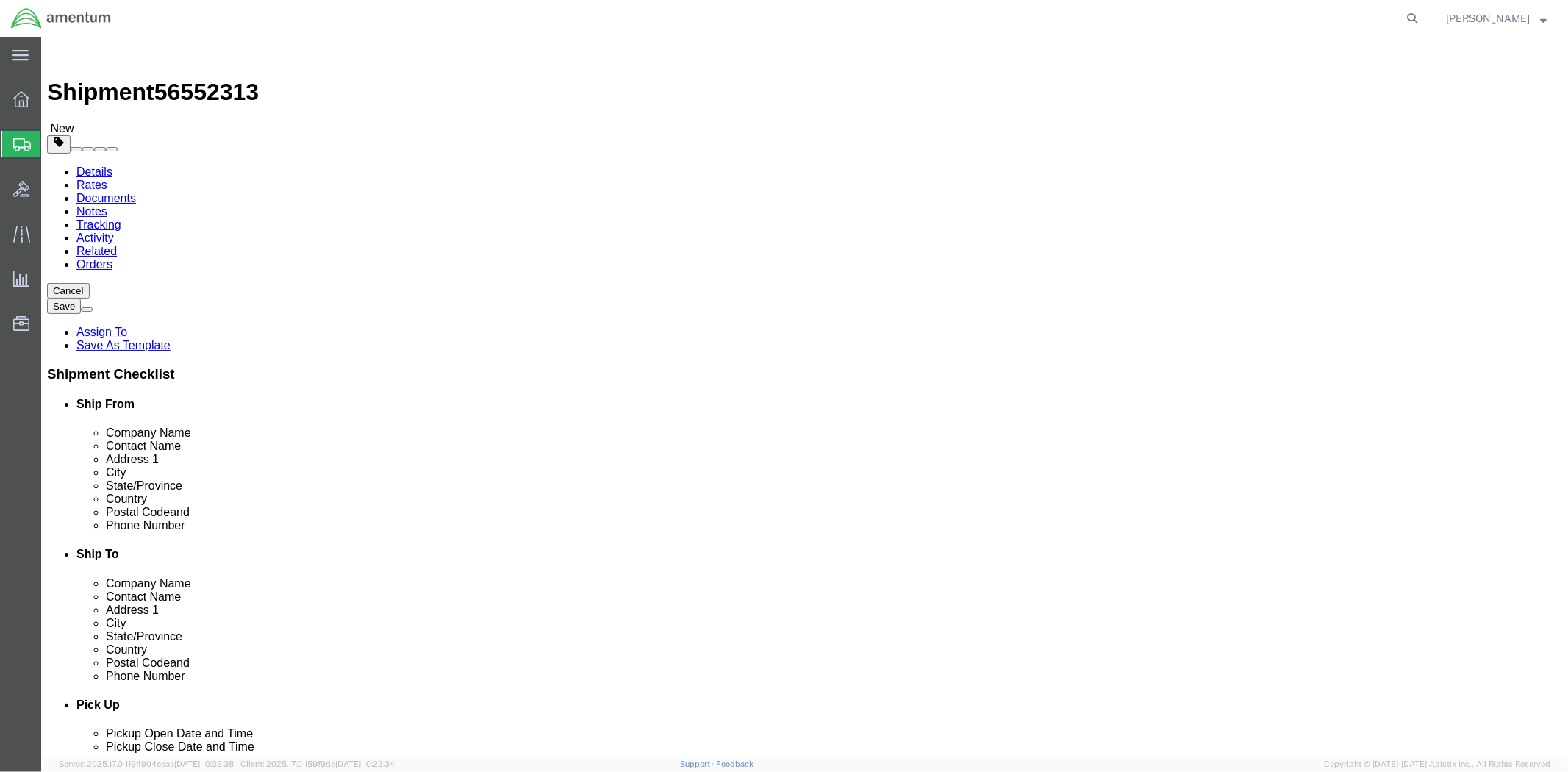
click button "Rate Shipment"
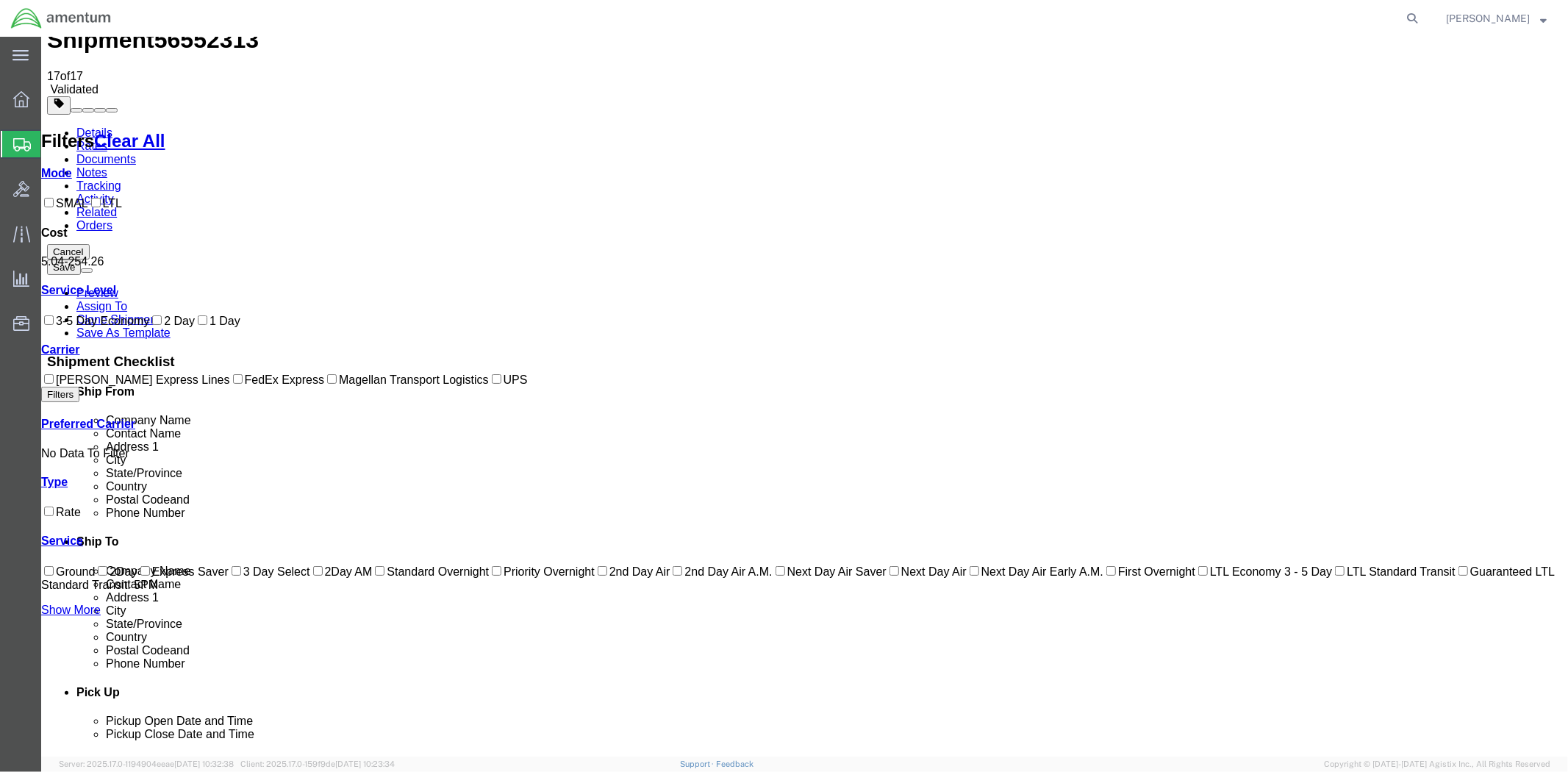
scroll to position [79, 0]
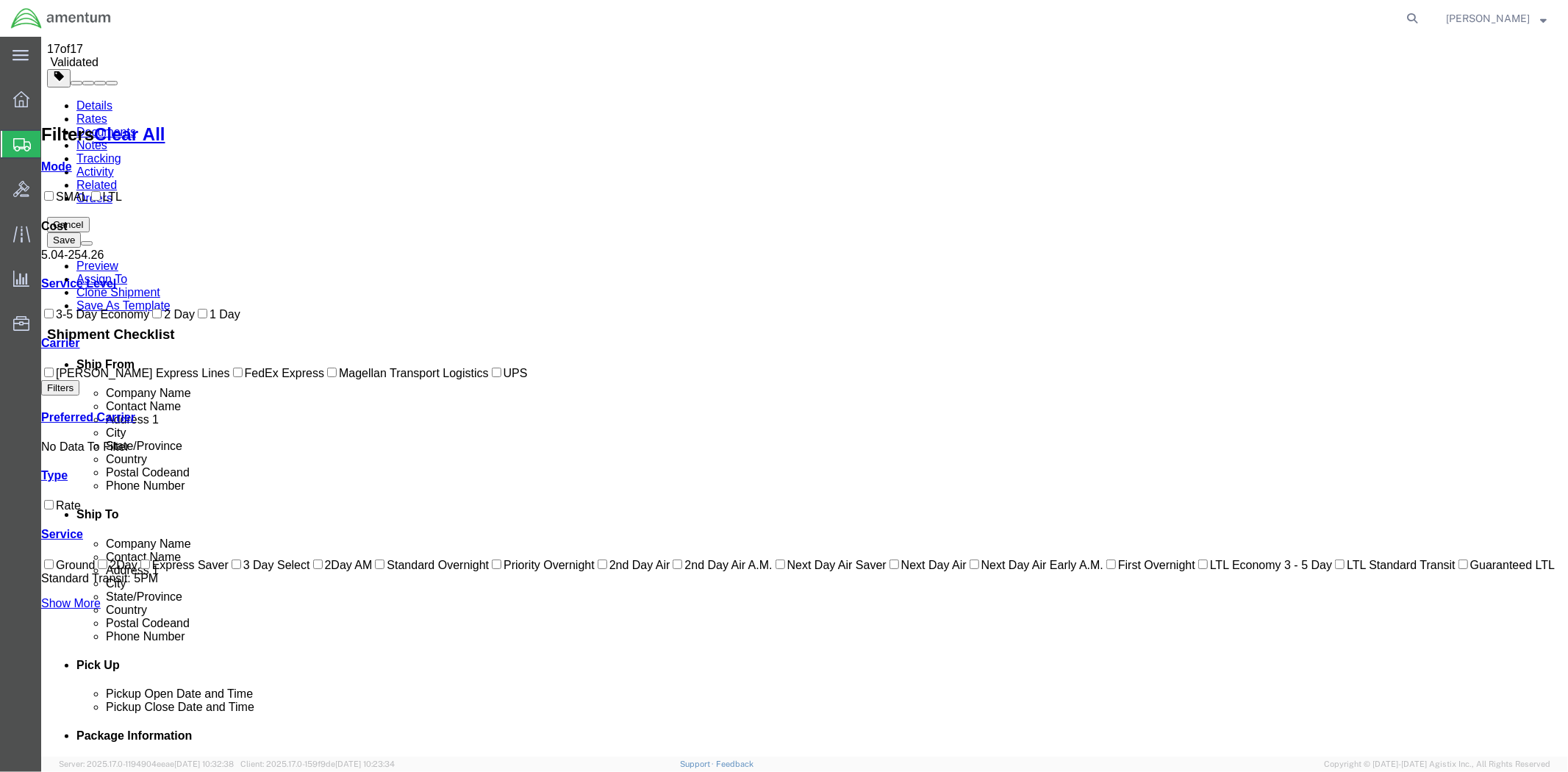
checkbox input "true"
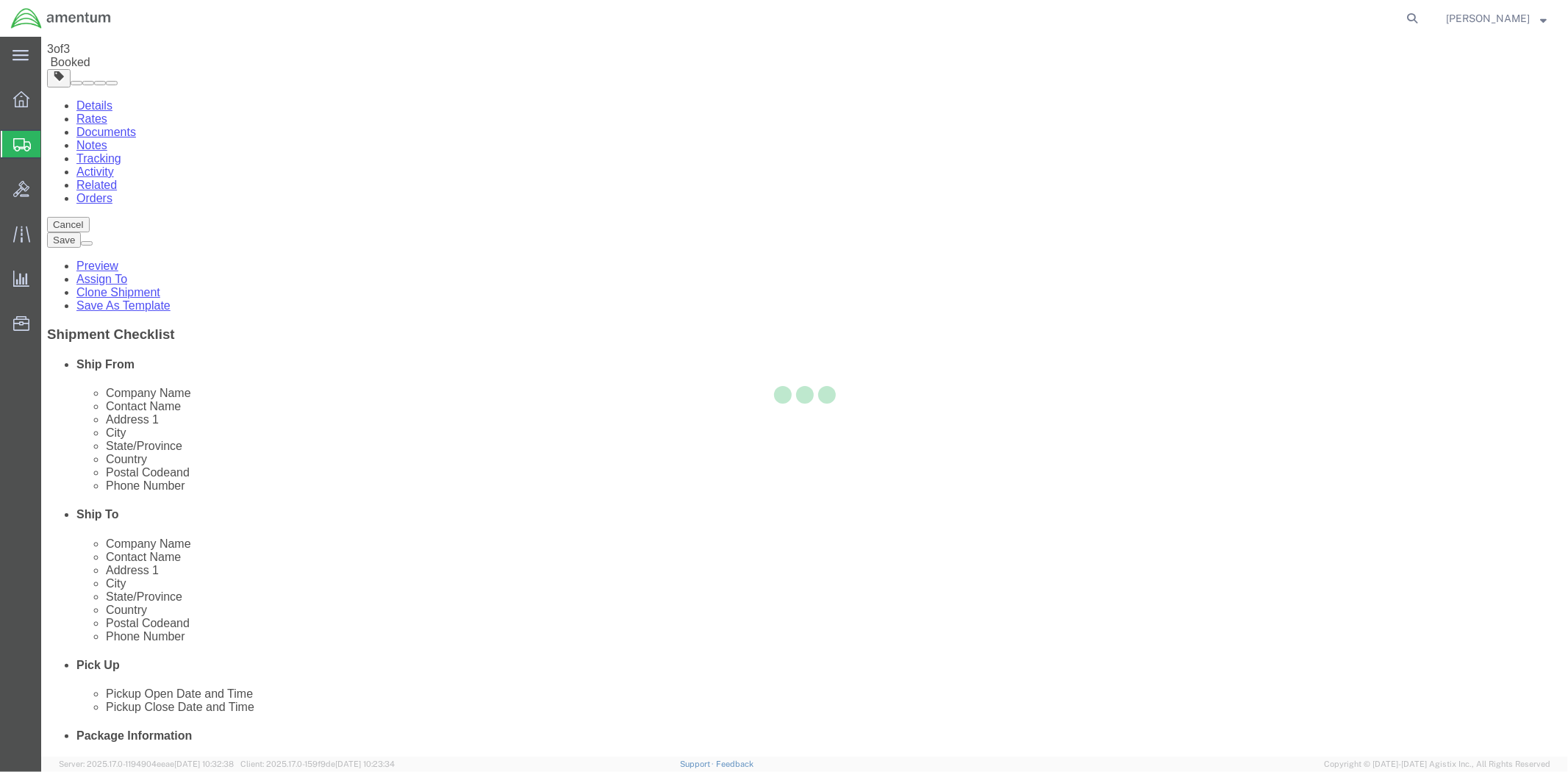
scroll to position [0, 0]
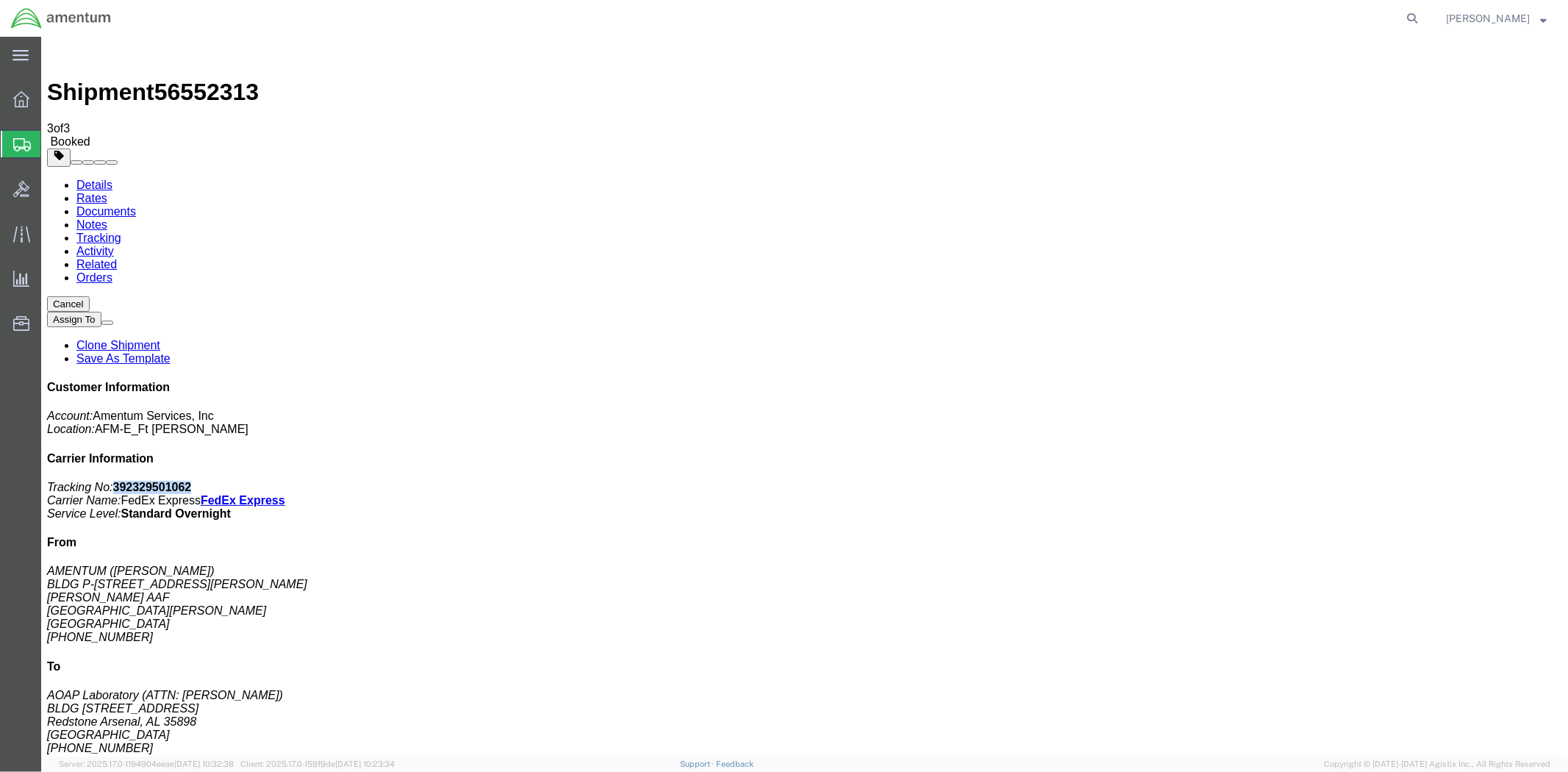
drag, startPoint x: 1439, startPoint y: 218, endPoint x: 1363, endPoint y: 224, distance: 76.2
click at [1363, 480] on p "Tracking No: 392329501062 Carrier Name: FedEx Express FedEx Express Service Lev…" at bounding box center [804, 500] width 1515 height 40
copy b "392329501062"
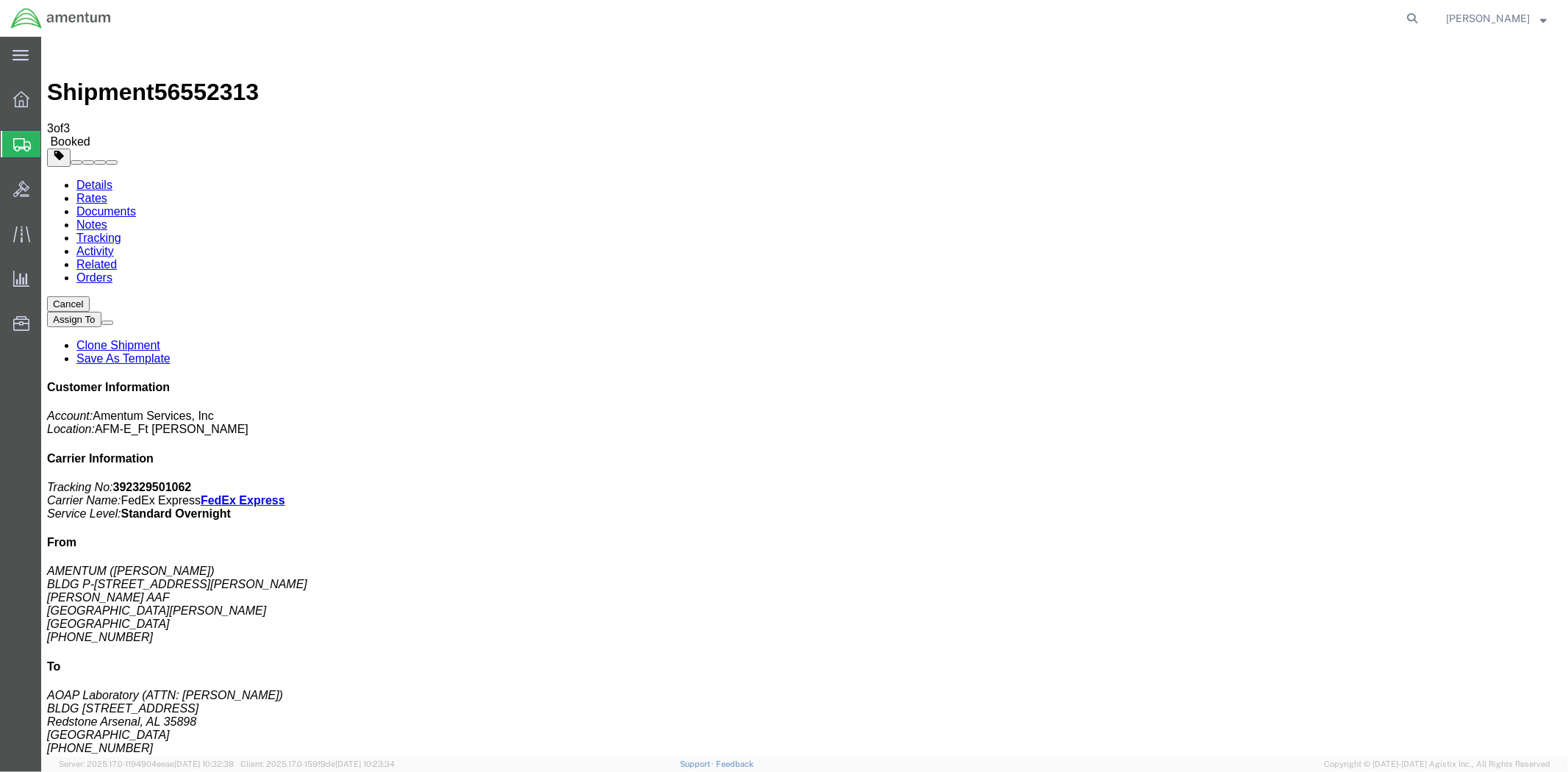
drag, startPoint x: 696, startPoint y: 230, endPoint x: 73, endPoint y: 397, distance: 645.0
